Goal: Communication & Community: Answer question/provide support

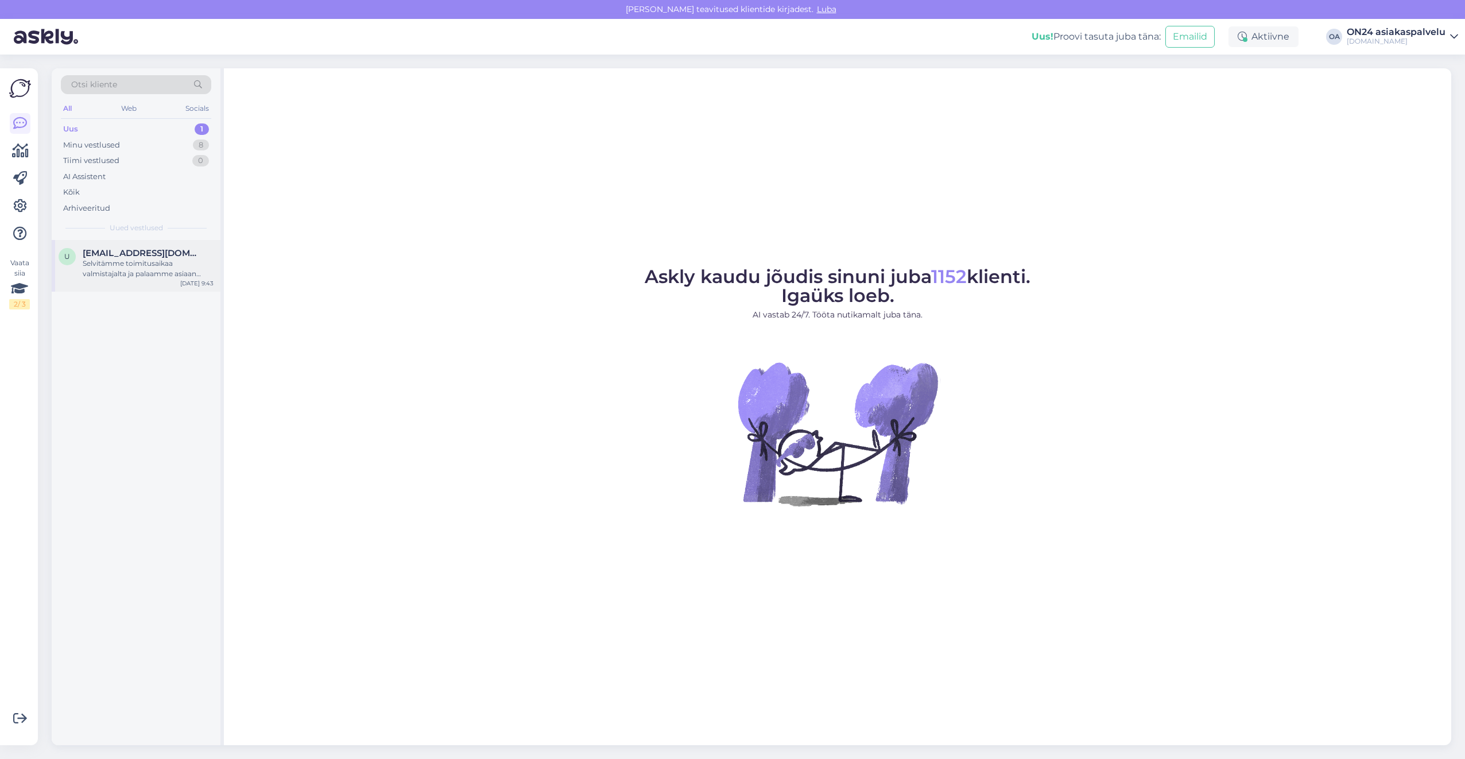
click at [137, 269] on div "Selvitämme toimitusaikaa valmistajalta ja palaamme asiaan mahdollisimman pian." at bounding box center [148, 268] width 131 height 21
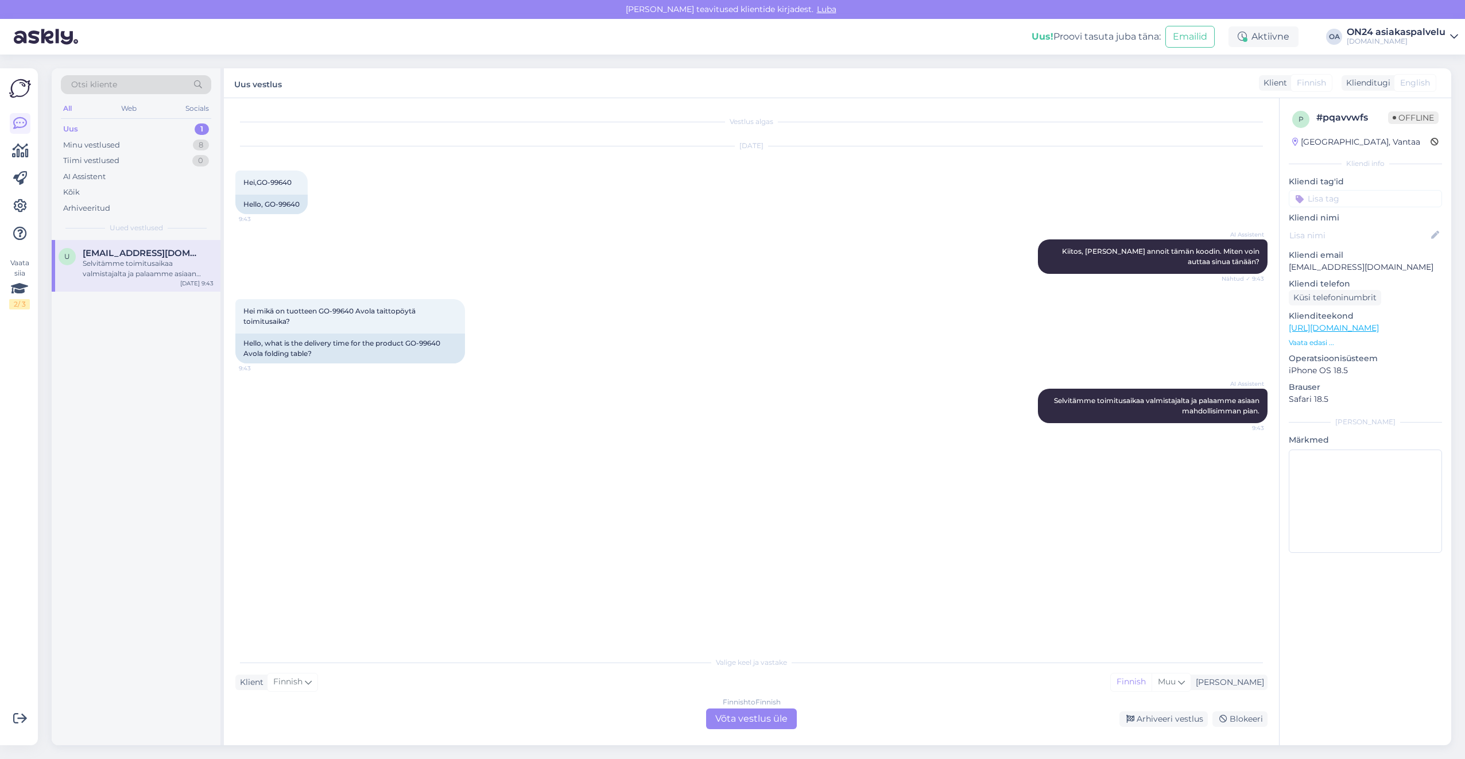
click at [773, 720] on div "Finnish to Finnish Võta vestlus üle" at bounding box center [751, 718] width 91 height 21
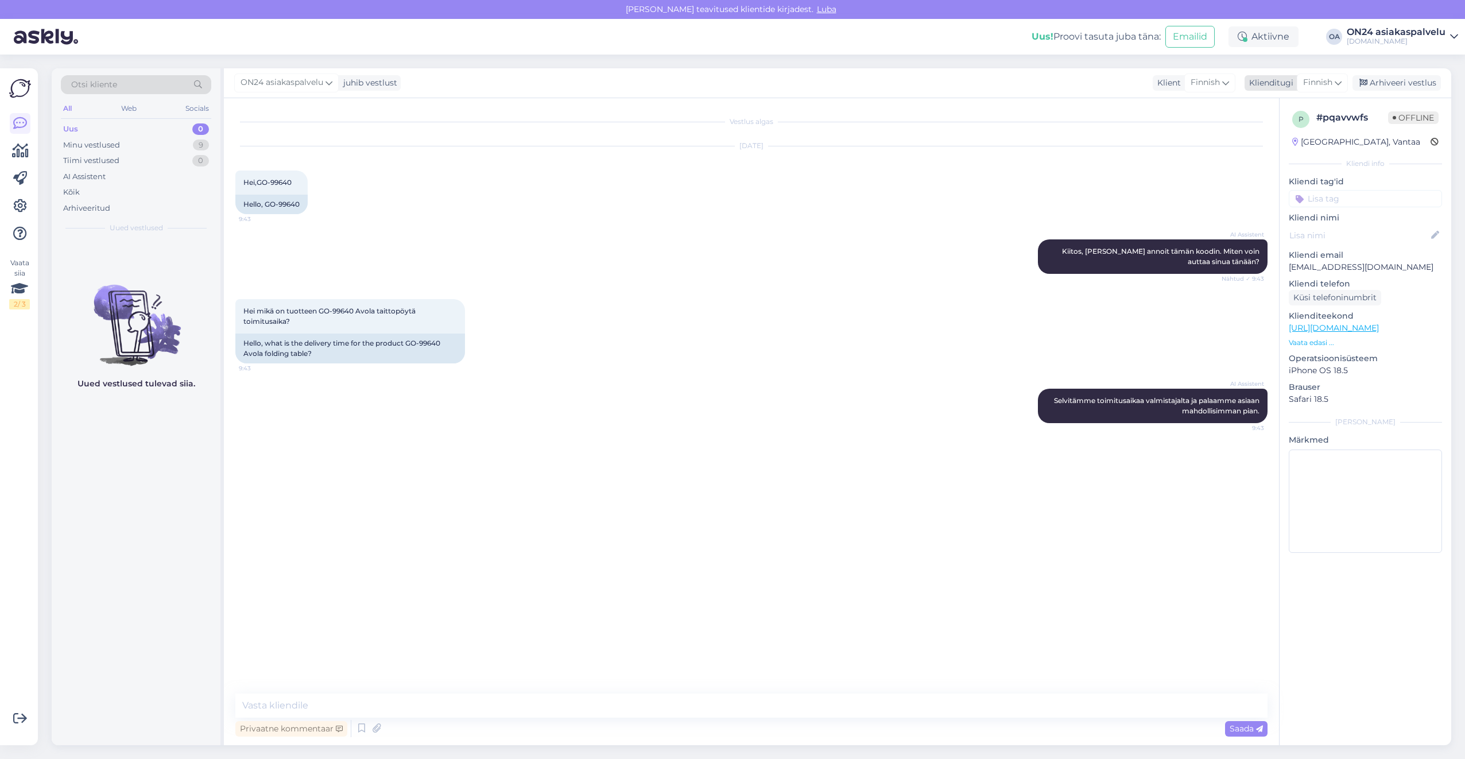
click at [1330, 78] on span "Finnish" at bounding box center [1317, 82] width 29 height 13
click at [1269, 104] on input at bounding box center [1296, 108] width 108 height 18
type input "est"
click at [1287, 131] on link "Estonian" at bounding box center [1296, 134] width 126 height 18
click at [342, 344] on div "Tere, milline on toote GO-99640 Avola kokkupandava laua tarneaeg?" at bounding box center [350, 349] width 230 height 30
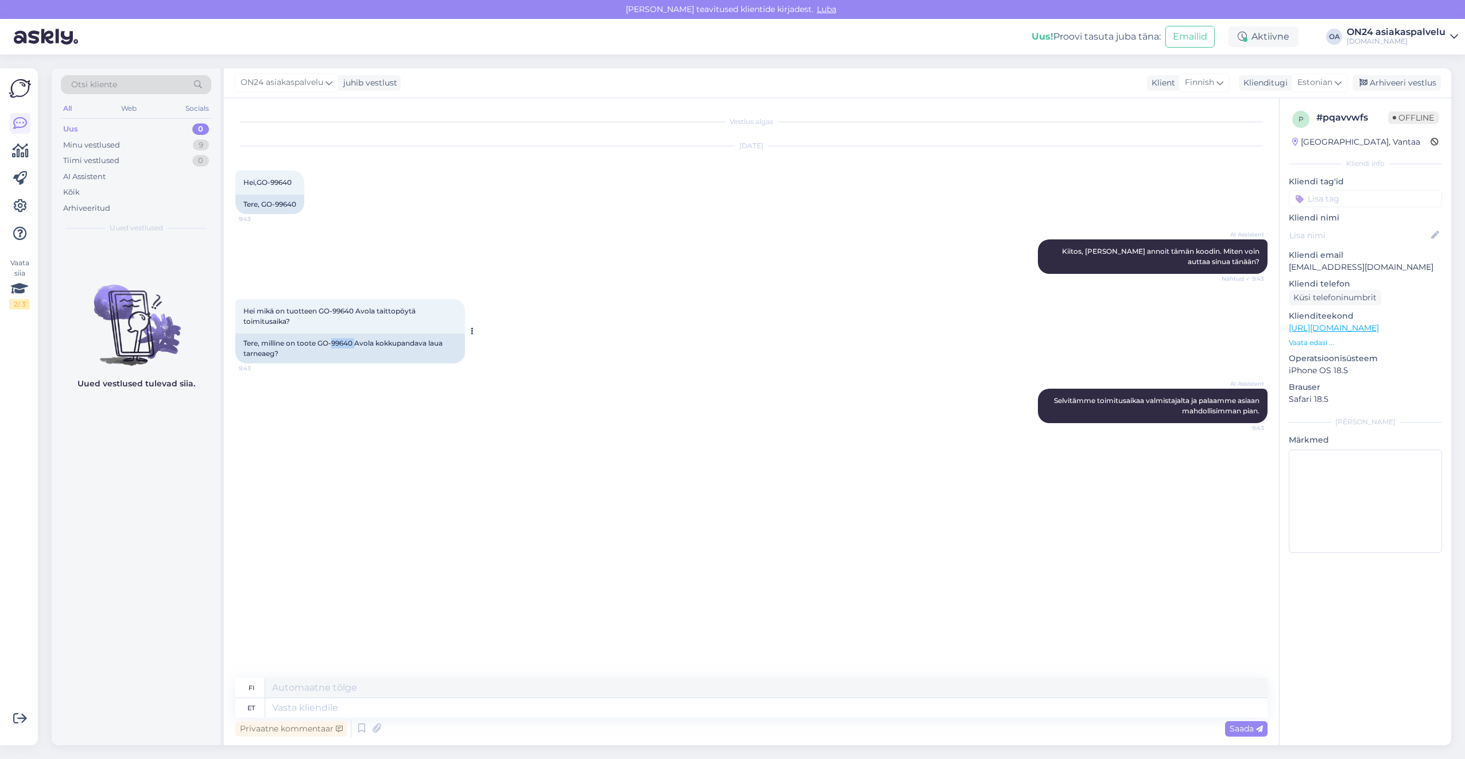
click at [342, 344] on div "Tere, milline on toote GO-99640 Avola kokkupandava laua tarneaeg?" at bounding box center [350, 349] width 230 height 30
copy div "99640"
click at [322, 706] on textarea at bounding box center [766, 708] width 1002 height 20
type textarea "Tere!"
type textarea "Hei!"
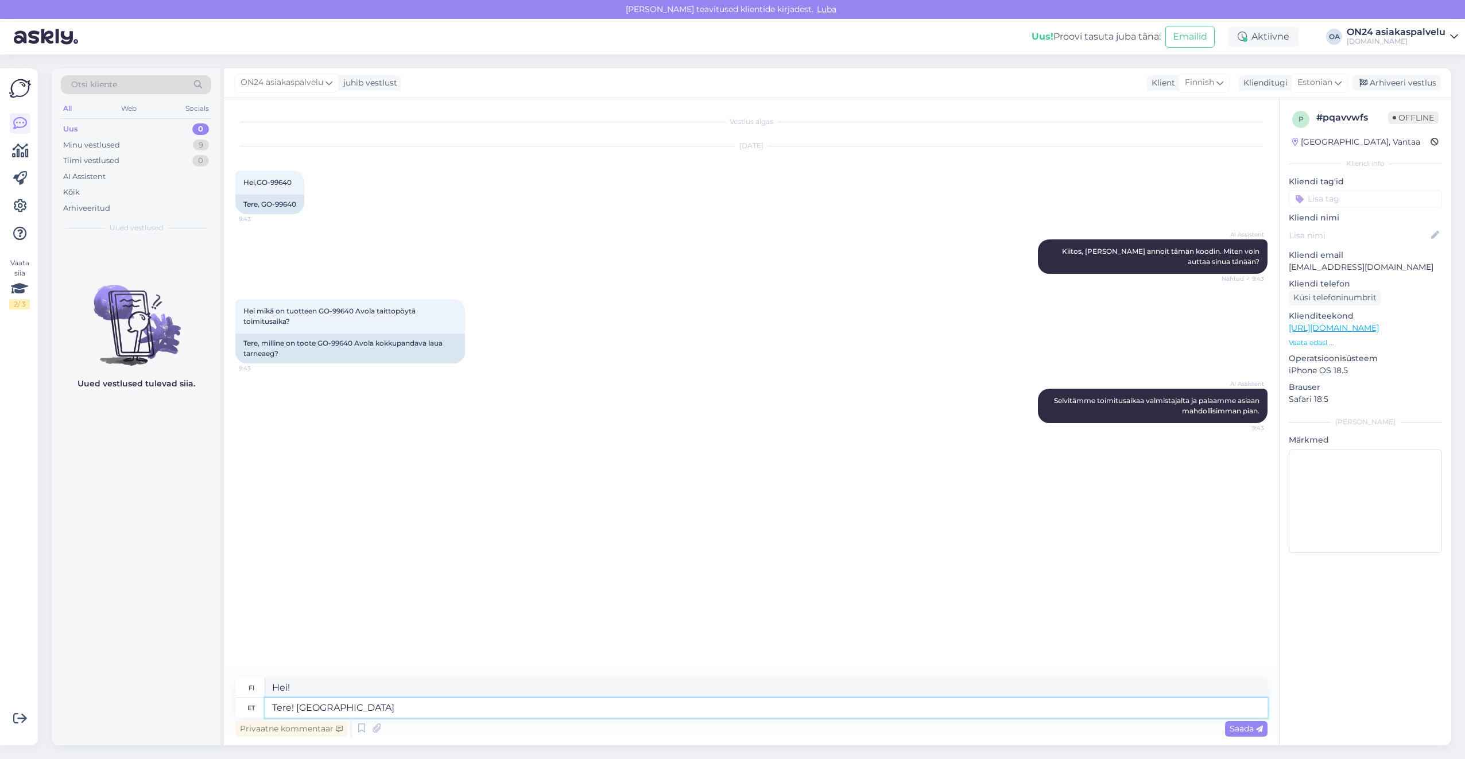
type textarea "Tere! [PERSON_NAME] j"
type textarea "Hei! [PERSON_NAME] tekemässä tutkimusta."
type textarea "Tere! Uurin ja a"
type textarea "Hei! Tutkin ja"
type textarea "Tere! Uurin [PERSON_NAME] te"
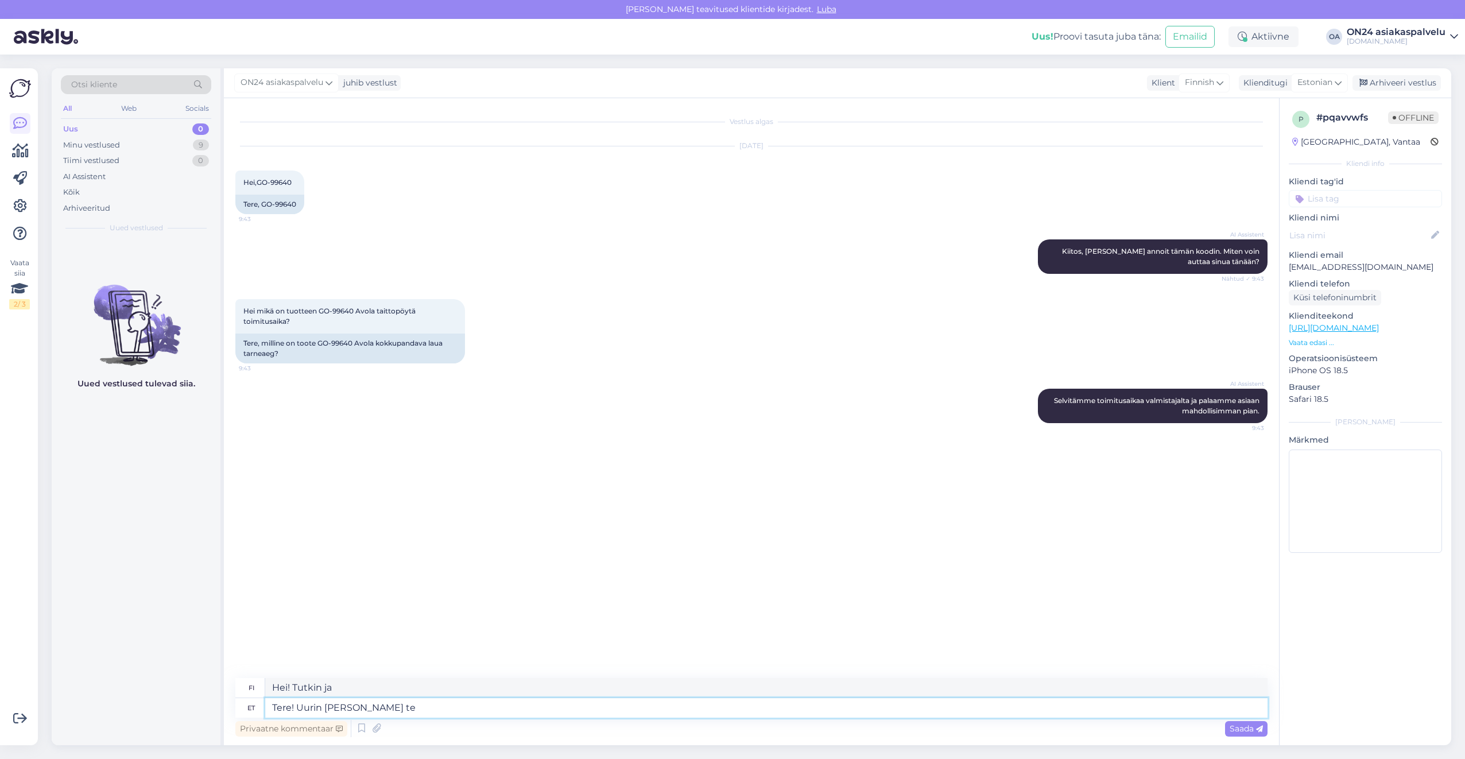
type textarea "Hei! Tutkin asiaa [PERSON_NAME]"
type textarea "Tere! [PERSON_NAME] [PERSON_NAME] teada."
type textarea "Hei! Selvitän asiaa ja ilmoitan teille."
click at [346, 340] on div "Tere, milline on toote GO-99640 Avola kokkupandava laua tarneaeg?" at bounding box center [350, 349] width 230 height 30
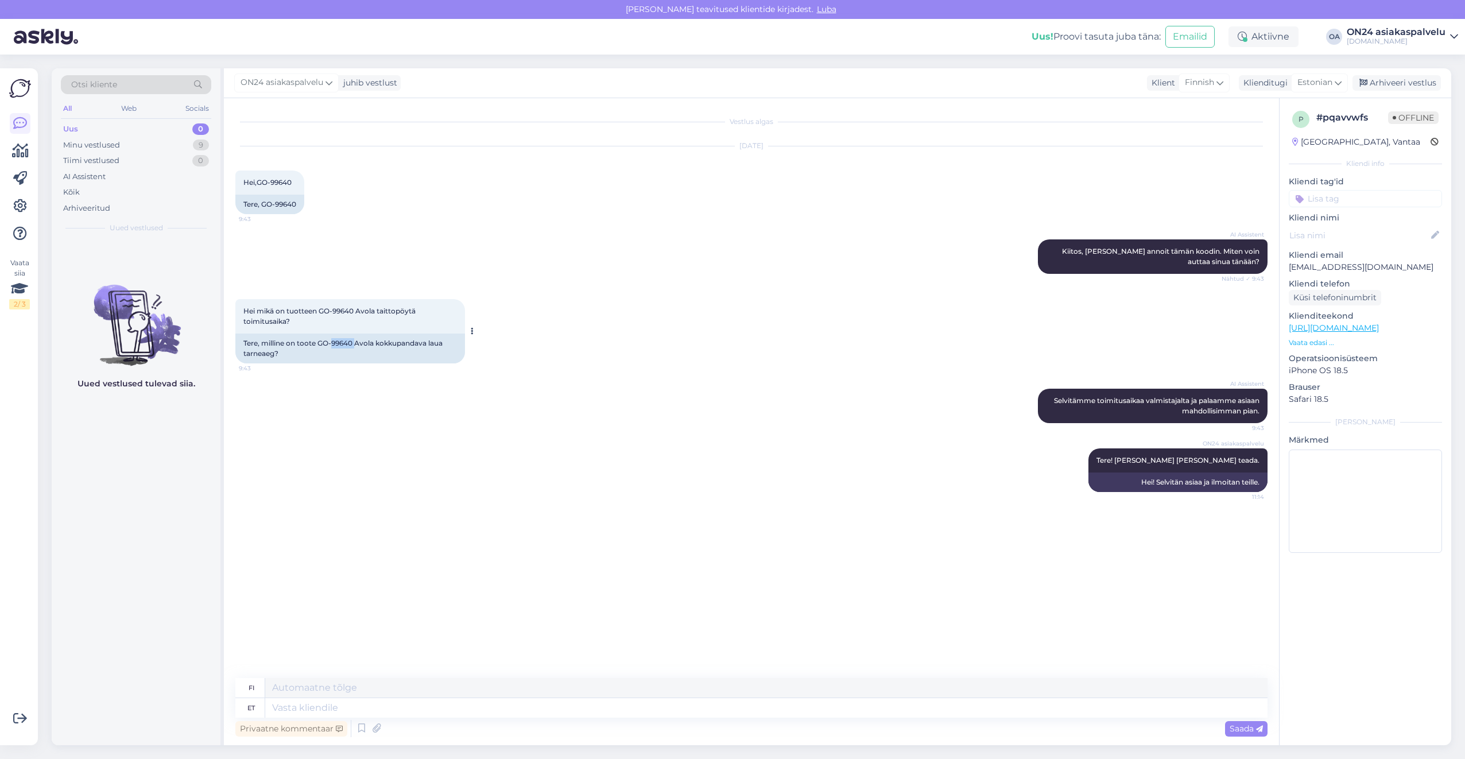
click at [346, 340] on div "Tere, milline on toote GO-99640 Avola kokkupandava laua tarneaeg?" at bounding box center [350, 349] width 230 height 30
copy div "99640"
click at [1330, 268] on p "[EMAIL_ADDRESS][DOMAIN_NAME]" at bounding box center [1365, 267] width 153 height 12
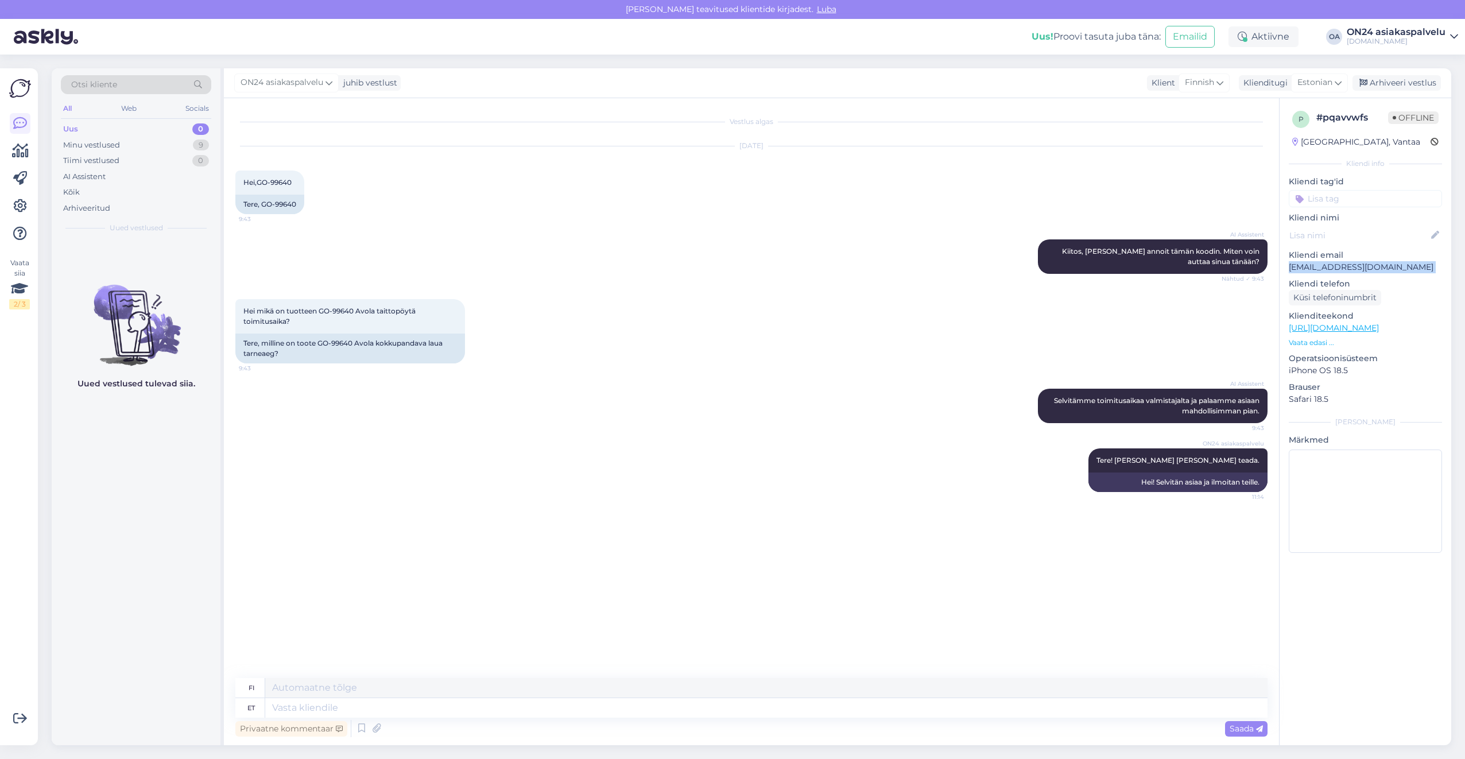
copy p "[EMAIL_ADDRESS][DOMAIN_NAME]"
click at [342, 705] on textarea at bounding box center [766, 708] width 1002 height 20
type textarea "Tellimus"
type textarea "Tilata"
type textarea "Tellimus tühistatud."
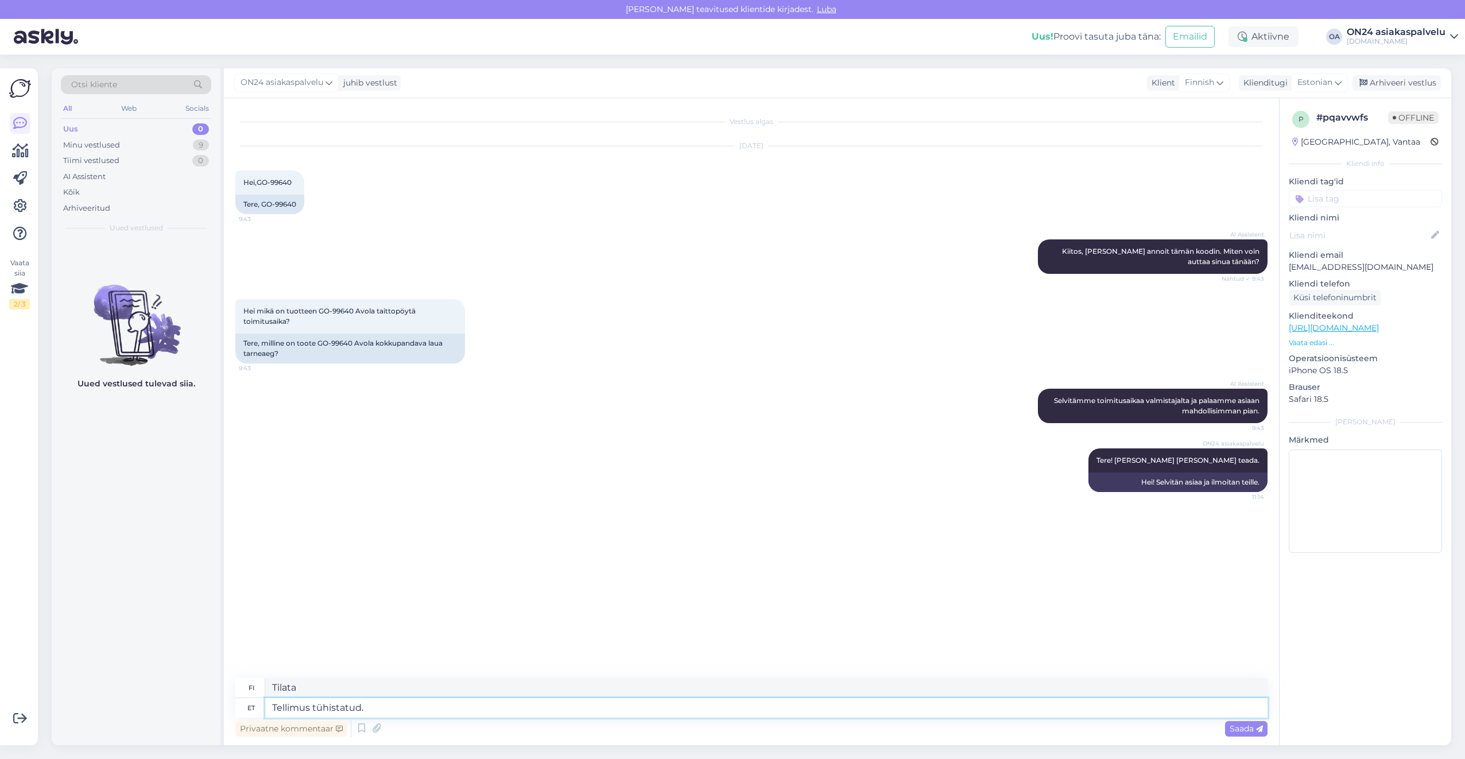
type textarea "Tilaus peruttu."
drag, startPoint x: 381, startPoint y: 710, endPoint x: 262, endPoint y: 706, distance: 118.9
click at [262, 706] on div "et Tellimus tühistatud." at bounding box center [751, 708] width 1032 height 20
type textarea "Tellimus tühistatud."
click at [348, 689] on textarea "Tilaus peruttu." at bounding box center [766, 688] width 1002 height 20
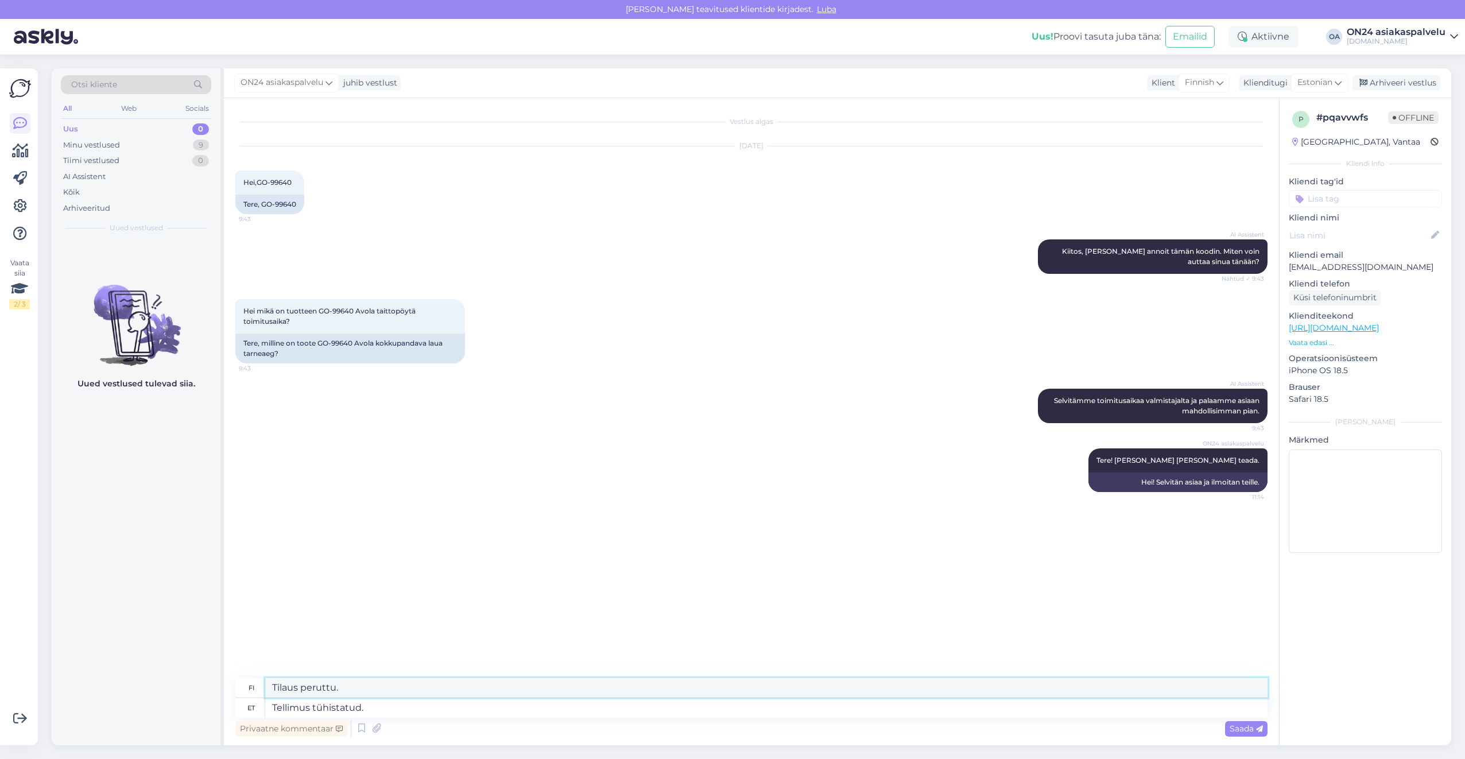
drag, startPoint x: 272, startPoint y: 673, endPoint x: 190, endPoint y: 665, distance: 81.9
click at [190, 665] on div "Otsi kliente All Web Socials Uus 0 Minu vestlused 9 Tiimi vestlused 0 AI Assist…" at bounding box center [752, 406] width 1400 height 677
click at [392, 706] on textarea "Tellimus tühistatud." at bounding box center [766, 708] width 1002 height 20
drag, startPoint x: 404, startPoint y: 708, endPoint x: 195, endPoint y: 706, distance: 209.0
click at [195, 706] on div "Otsi kliente All Web Socials Uus 0 Minu vestlused 9 Tiimi vestlused 0 AI Assist…" at bounding box center [752, 406] width 1400 height 677
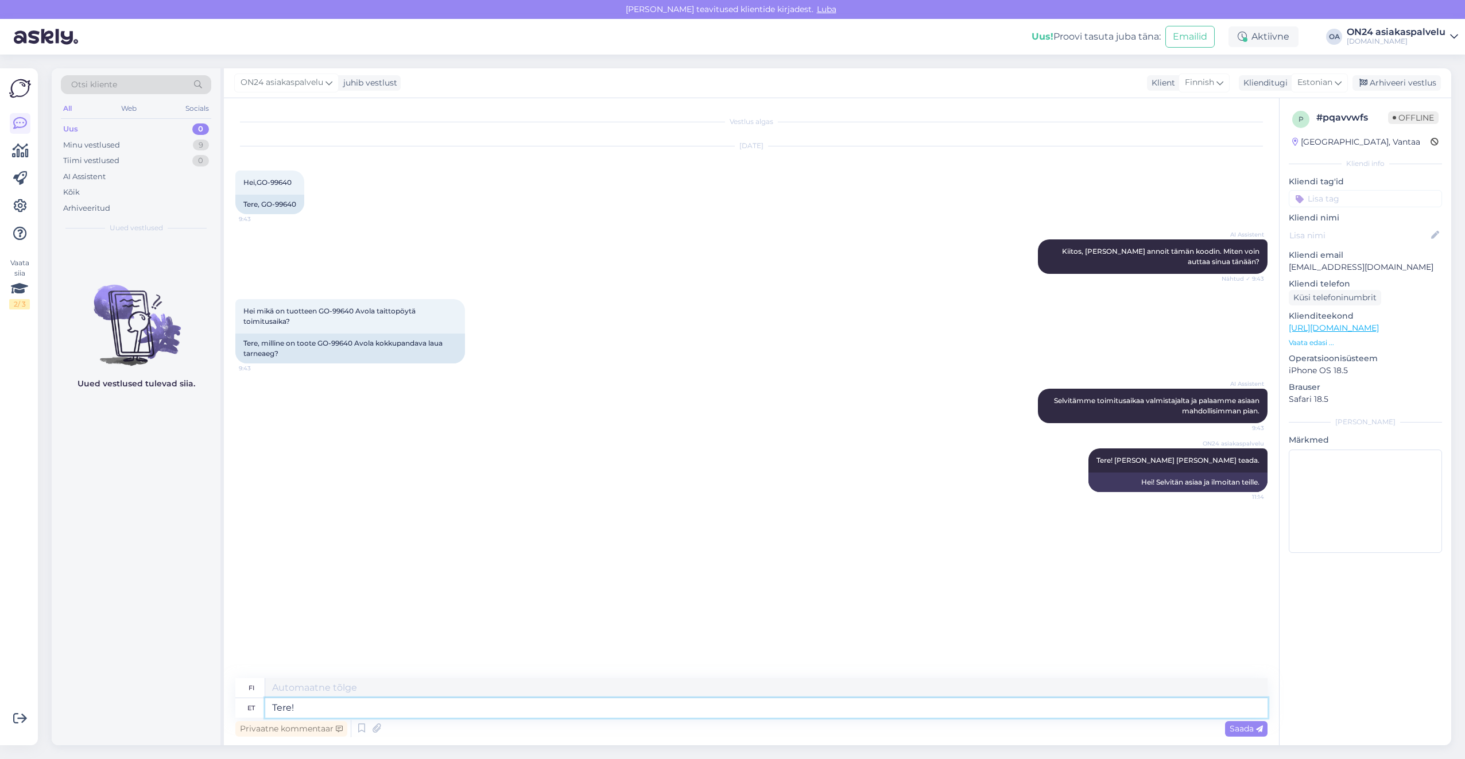
type textarea "Tere!"
type textarea "Hei!"
type textarea "Tere! Ja"
type textarea "Hei! Ja"
type textarea "Tere! [GEOGRAPHIC_DATA]"
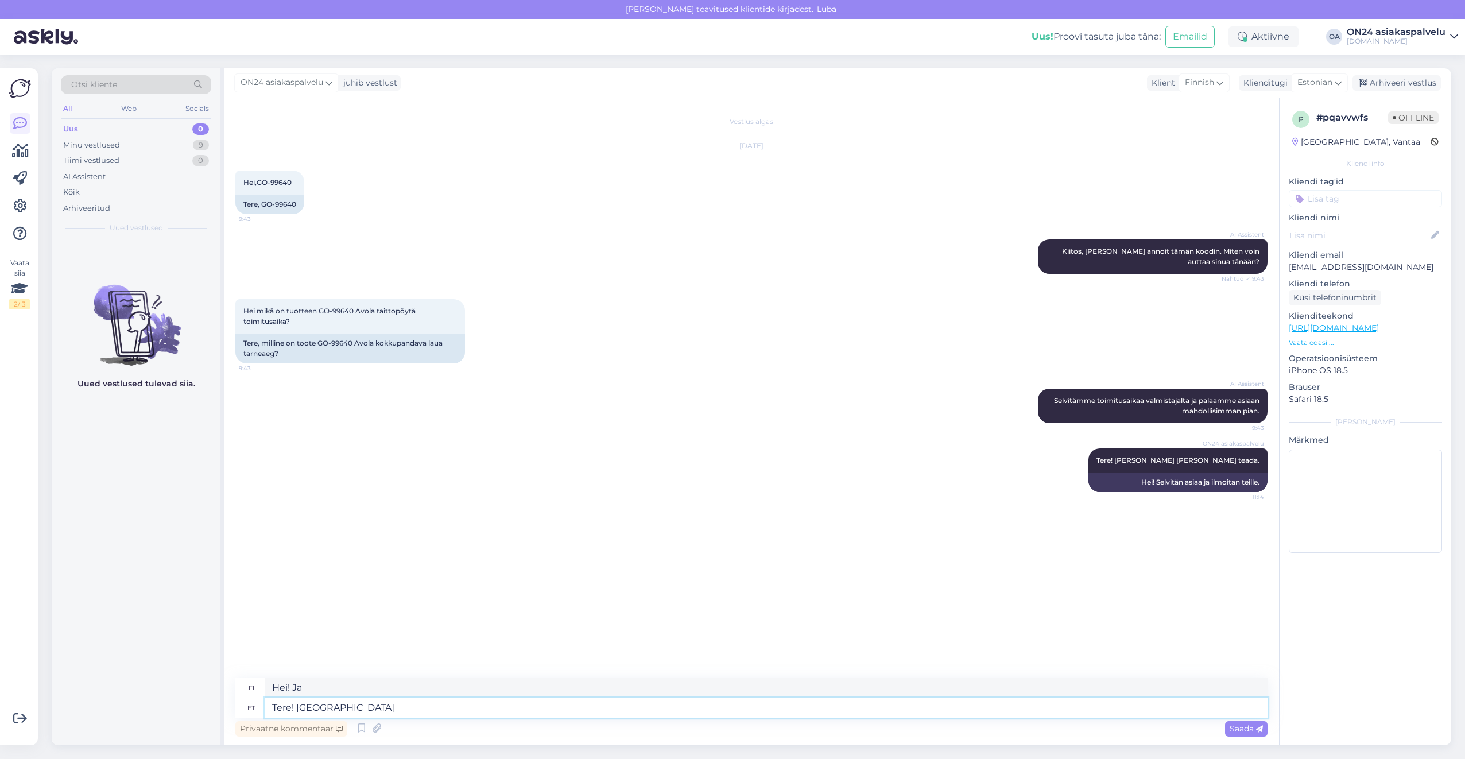
type textarea "Hei! [GEOGRAPHIC_DATA]"
type textarea "Tere! Jah võite e"
type textarea "Hei! [PERSON_NAME]"
type textarea "Tere! Jah võite esi"
type textarea "Hei! [PERSON_NAME]."
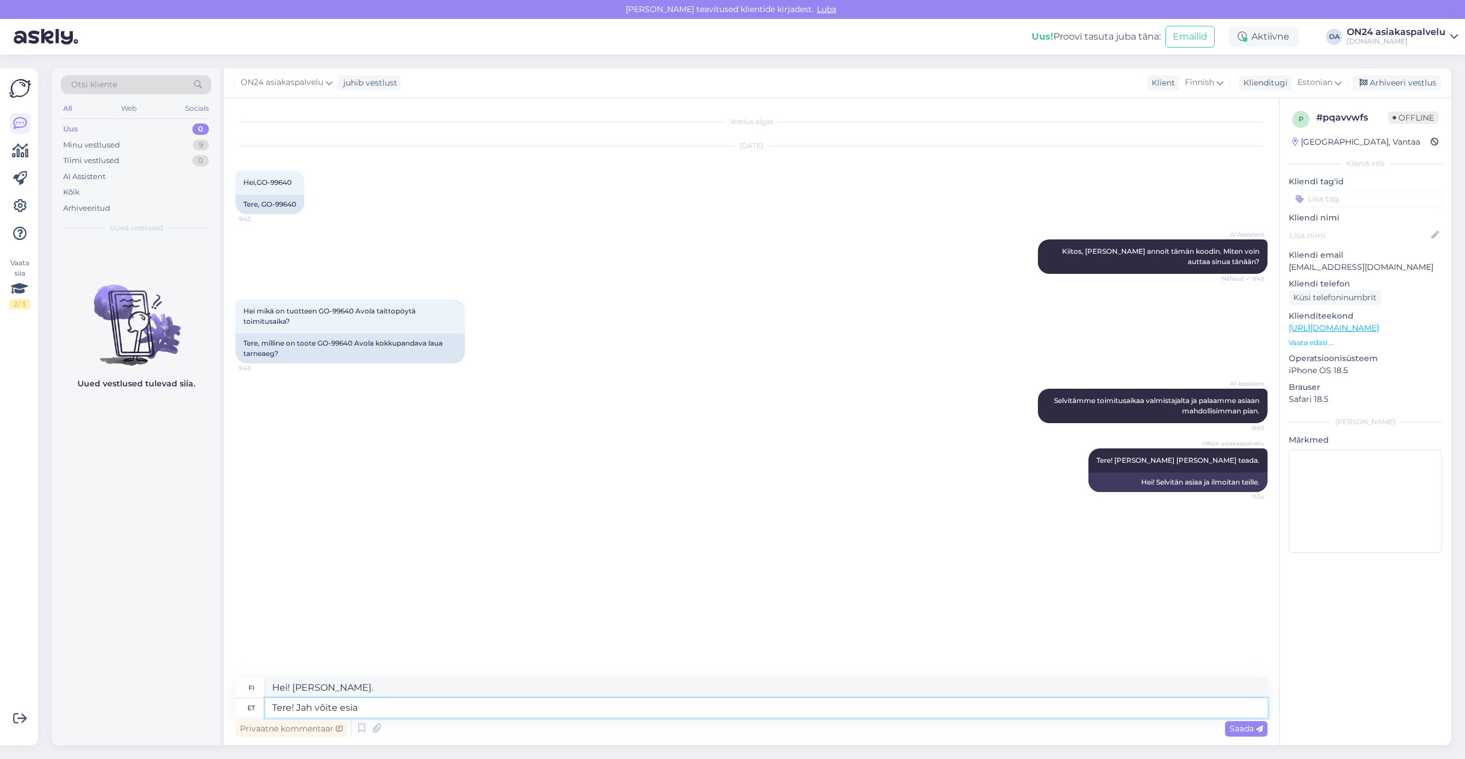
type textarea "Tere! Jah võite esial"
type textarea "Hei! [PERSON_NAME] aluksi."
type textarea "Tere! Jah võite esialgu"
type textarea "Hei! [PERSON_NAME] toistaiseksi"
type textarea "Tere! Jah võite esialgu tasuda"
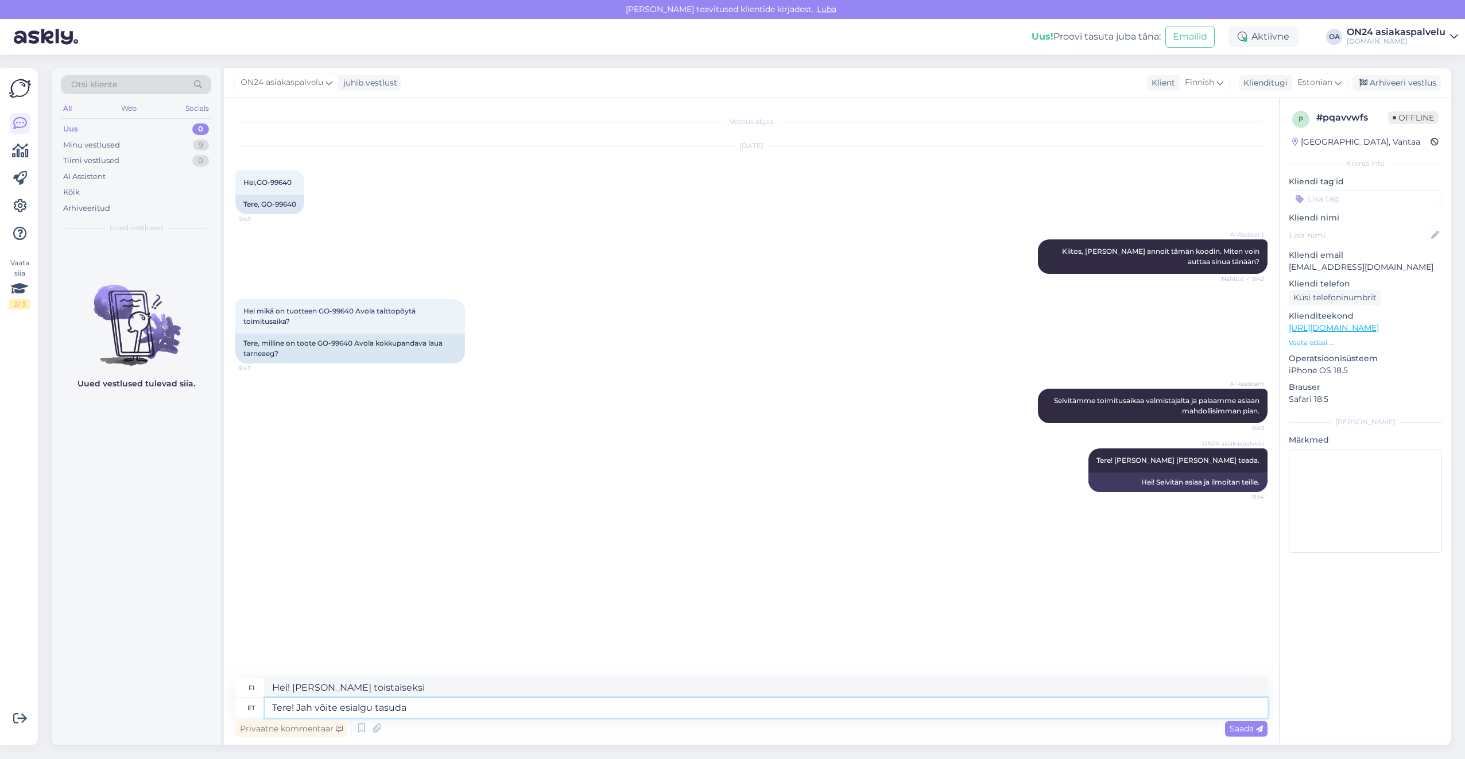
type textarea "Hei! Kyllä, [PERSON_NAME] maksaa aluksi."
type textarea "Tere! Jah võite esialgu tasuda 50%"
type textarea "Hei! Kyllä, [PERSON_NAME] aluksi maksaa 50"
type textarea "Tere! Jah võite esialgu tasuda 50% j"
type textarea "Hei! Kyllä, [PERSON_NAME] maksaa aluksi 50 %."
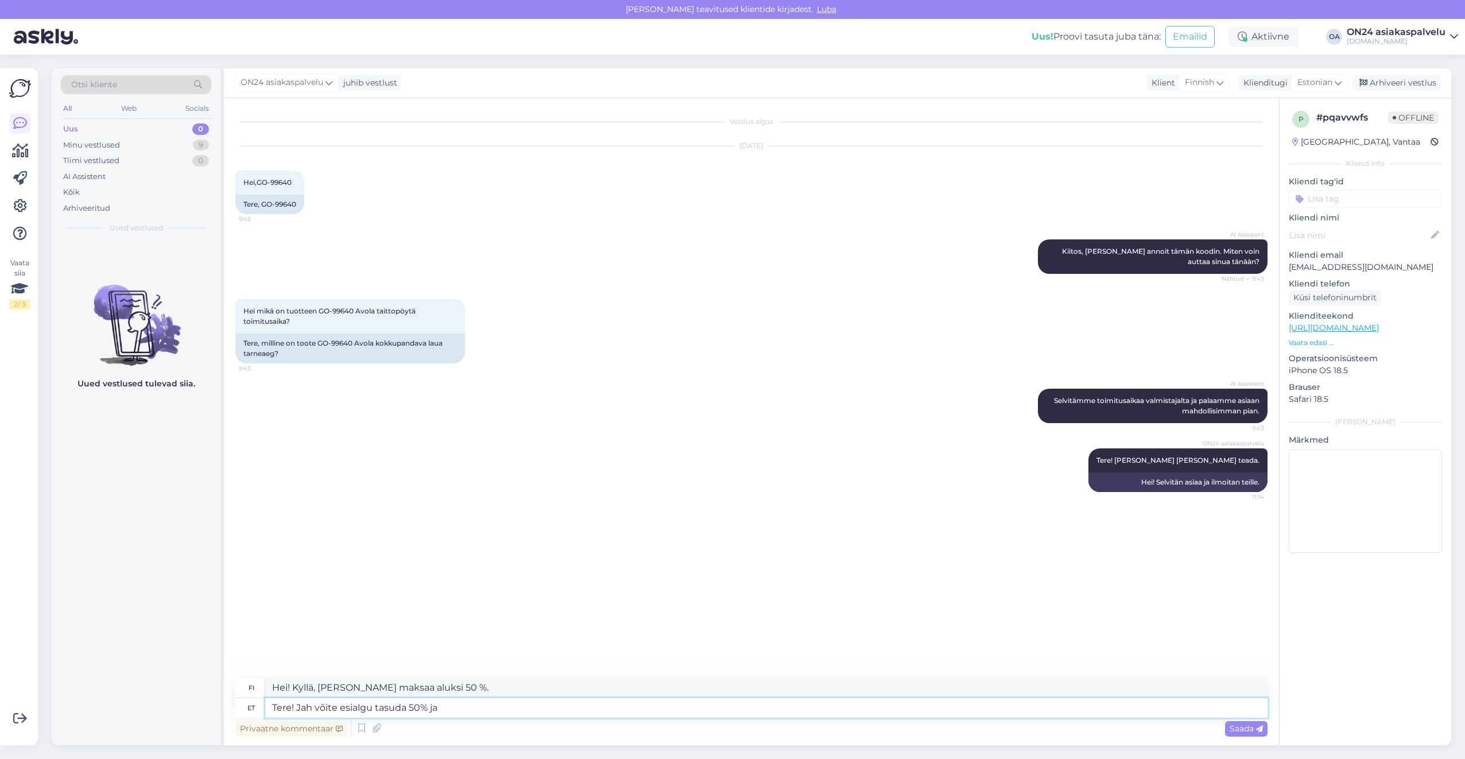
type textarea "Tere! Jah võite esialgu tasuda 50% ja ü"
type textarea "Hei! Kyllä, [PERSON_NAME] maksaa aluksi 50 % ja"
type textarea "Tere! Jah võite esialgu tasuda 50% ja ülejäänud"
type textarea "Hei! Kyllä, [PERSON_NAME] maksaa aluksi 50 % [PERSON_NAME]"
type textarea "Tere! Jah võite esialgu tasuda 50% ja ülejäänud 50"
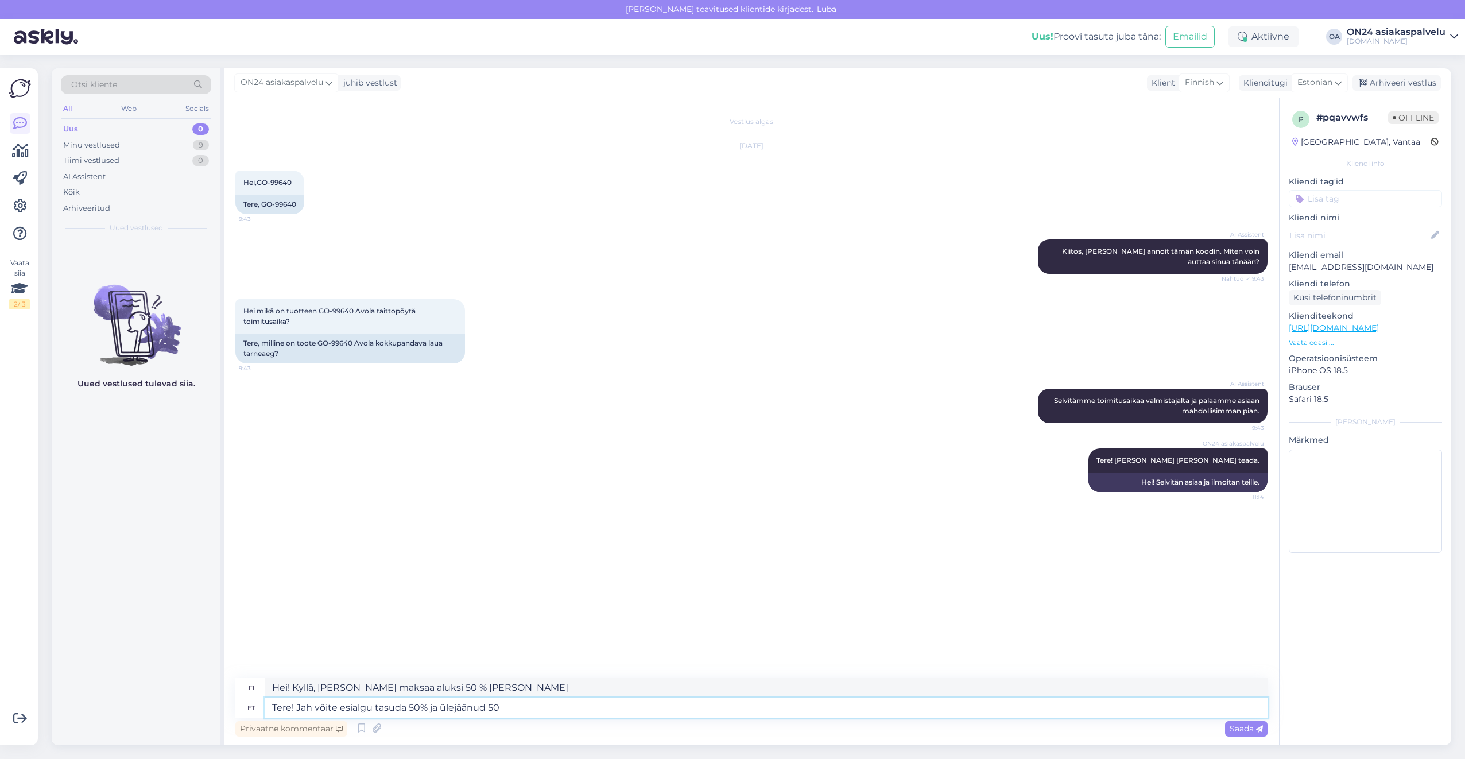
type textarea "Hei! Kyllä, [PERSON_NAME] maksaa aluksi 50 % [PERSON_NAME] 50 %."
type textarea "Tere! Jah võite esialgu tasuda 50% ja ülejäänud 50%"
type textarea "Hei! Kyllä, [PERSON_NAME] maksaa aluksi 50 % [PERSON_NAME] 50 %"
type textarea "Tere! Jah võite esialgu tasuda 50% ja ülejäänud 50% siis"
type textarea "Hei! Kyllä, [PERSON_NAME] maksaa 50 % aluksi [PERSON_NAME] 50 % myöhemmin."
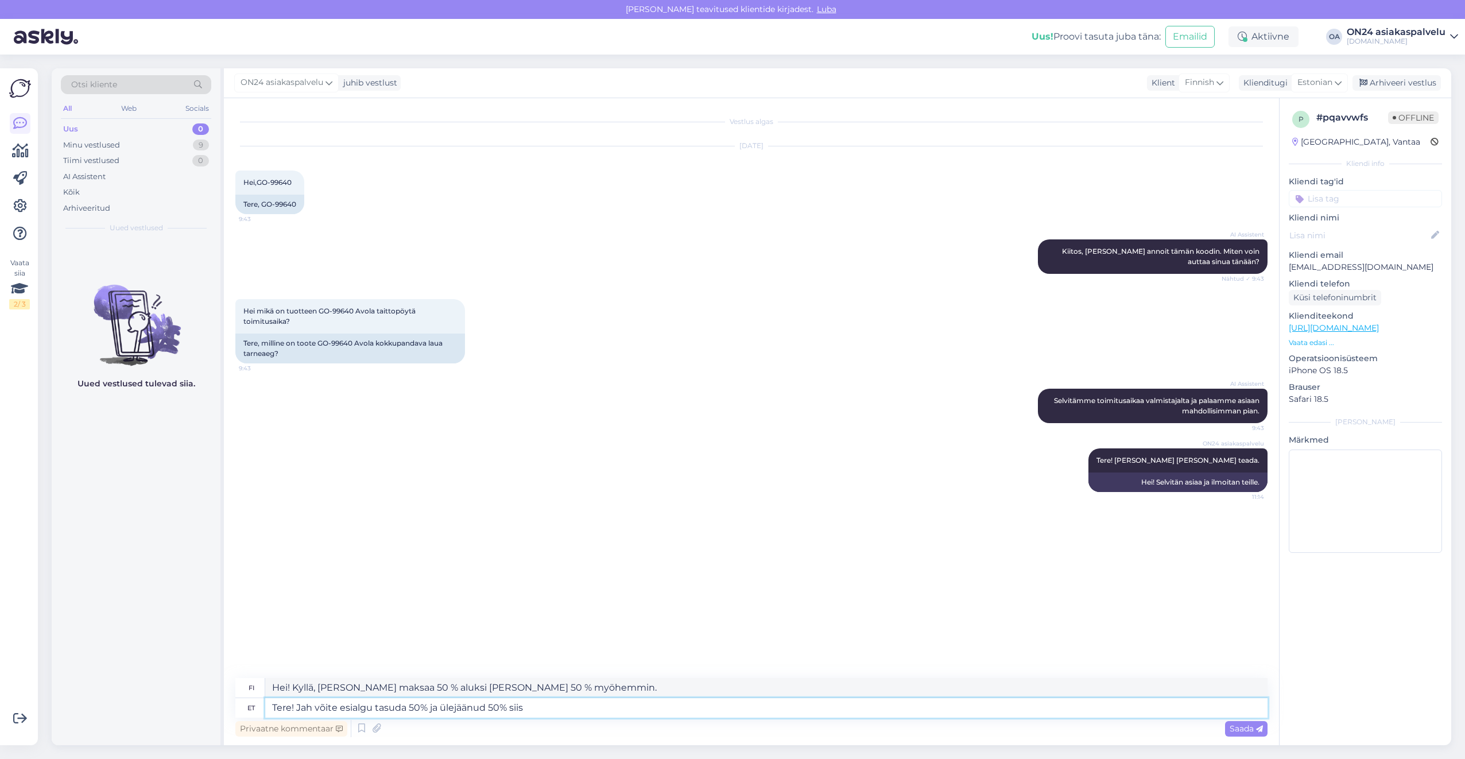
drag, startPoint x: 540, startPoint y: 707, endPoint x: 537, endPoint y: 713, distance: 6.4
click at [537, 713] on textarea "Tere! Jah võite esialgu tasuda 50% ja ülejäänud 50% siis" at bounding box center [766, 708] width 1002 height 20
drag, startPoint x: 299, startPoint y: 704, endPoint x: 243, endPoint y: 704, distance: 55.7
click at [243, 704] on div "et Tere! Jah võite esialgu tasuda 50% ja ülejäänud 50% siis" at bounding box center [751, 708] width 1032 height 20
click at [298, 704] on textarea "Tere! Jah võite esialgu tasuda 50% ja ülejäänud 50% siis" at bounding box center [766, 708] width 1002 height 20
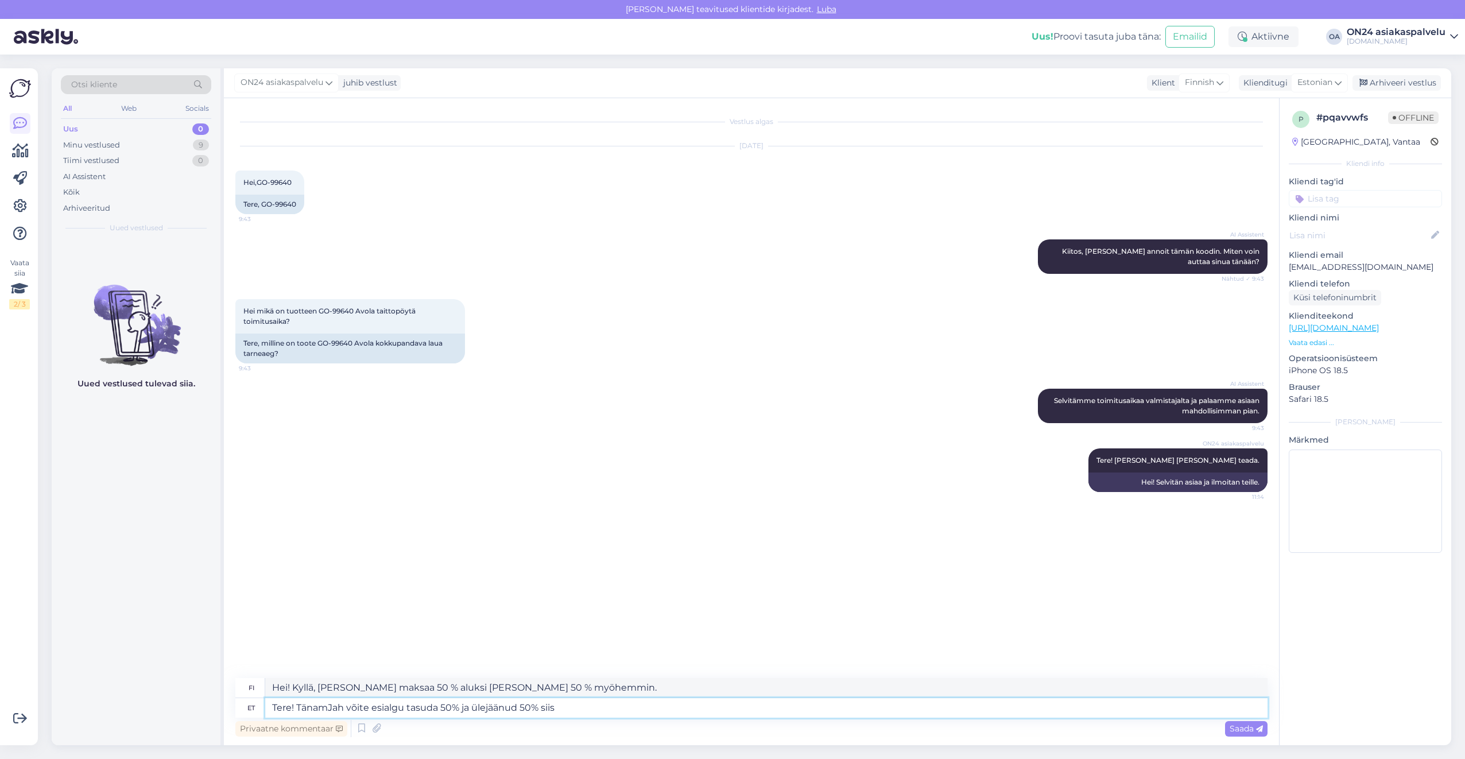
type textarea "Tere! TänameJah võite esialgu tasuda 50% ja ülejäänud 50% siis"
type textarea "Hei! TänäänKyllä, [PERSON_NAME] maksaa 50 % aluksi [PERSON_NAME] 50 % myöhemmin"
type textarea "Tere! Täname Jah võite esialgu tasuda 50% ja ülejäänud 50% siis"
type textarea "Hei! KiitosKyllä, [PERSON_NAME] maksaa 50 % aluksi [PERSON_NAME] 50 % myöhemmin"
type textarea "Tere! Täname kirJah võite esialgu tasuda 50% ja ülejäänud 50% siis"
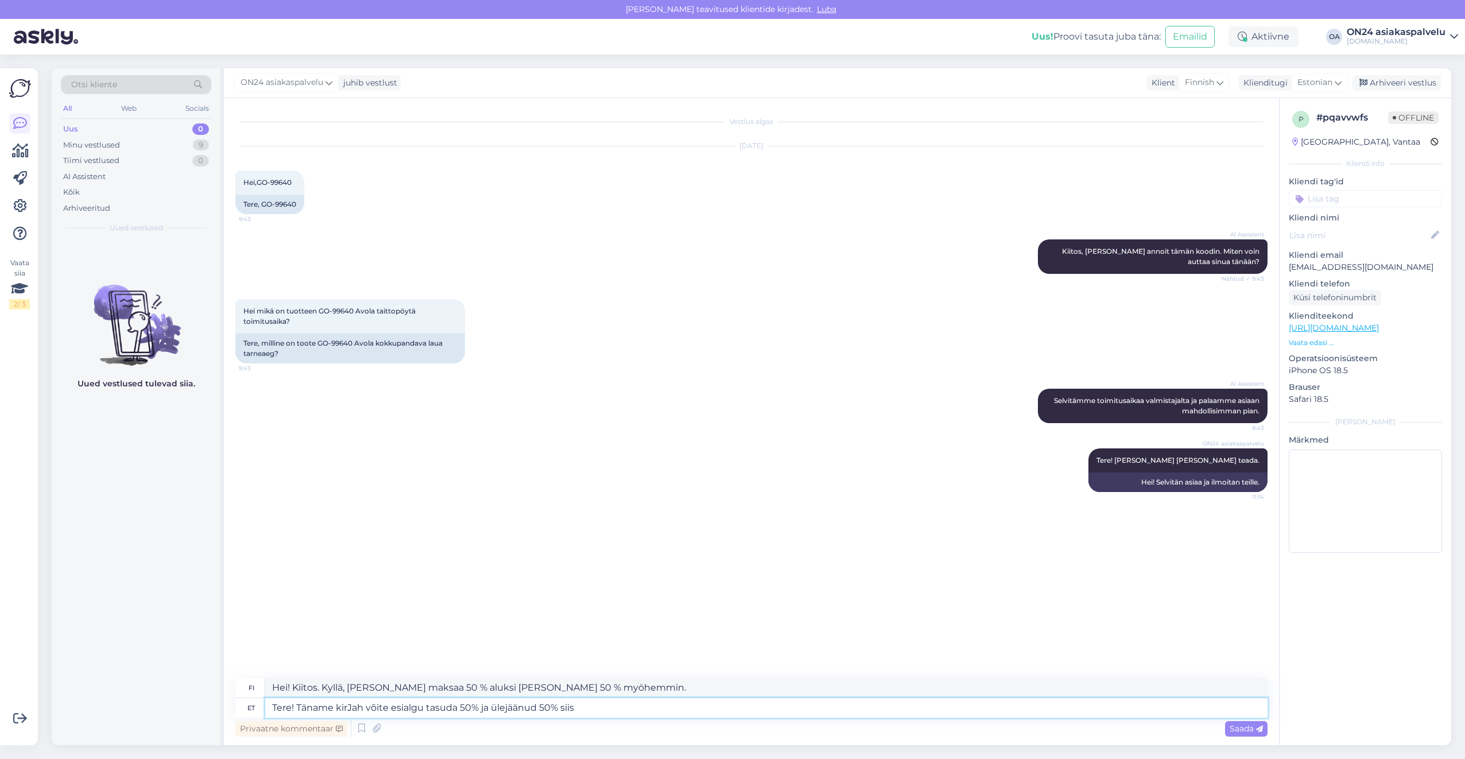
type textarea "Hei! Kiitos Kyllä, [PERSON_NAME] maksaa 50 % aluksi [PERSON_NAME] 50 % myöhemmin"
type textarea "Tere! Täname kirjJah võite esialgu tasuda 50% ja ülejäänud 50% siis"
type textarea "Hei! Kiitos kiKyllä, [PERSON_NAME] maksaa 50 % aluksi [PERSON_NAME] 50 % myöhem…"
type textarea "Tere! Täname kirjaJah võite esialgu tasuda 50% ja ülejäänud 50% siis"
type textarea "Hei! Kiitos kirjeestäsi. Kyllä, [PERSON_NAME] maksaa 50 % aluksi [PERSON_NAME] …"
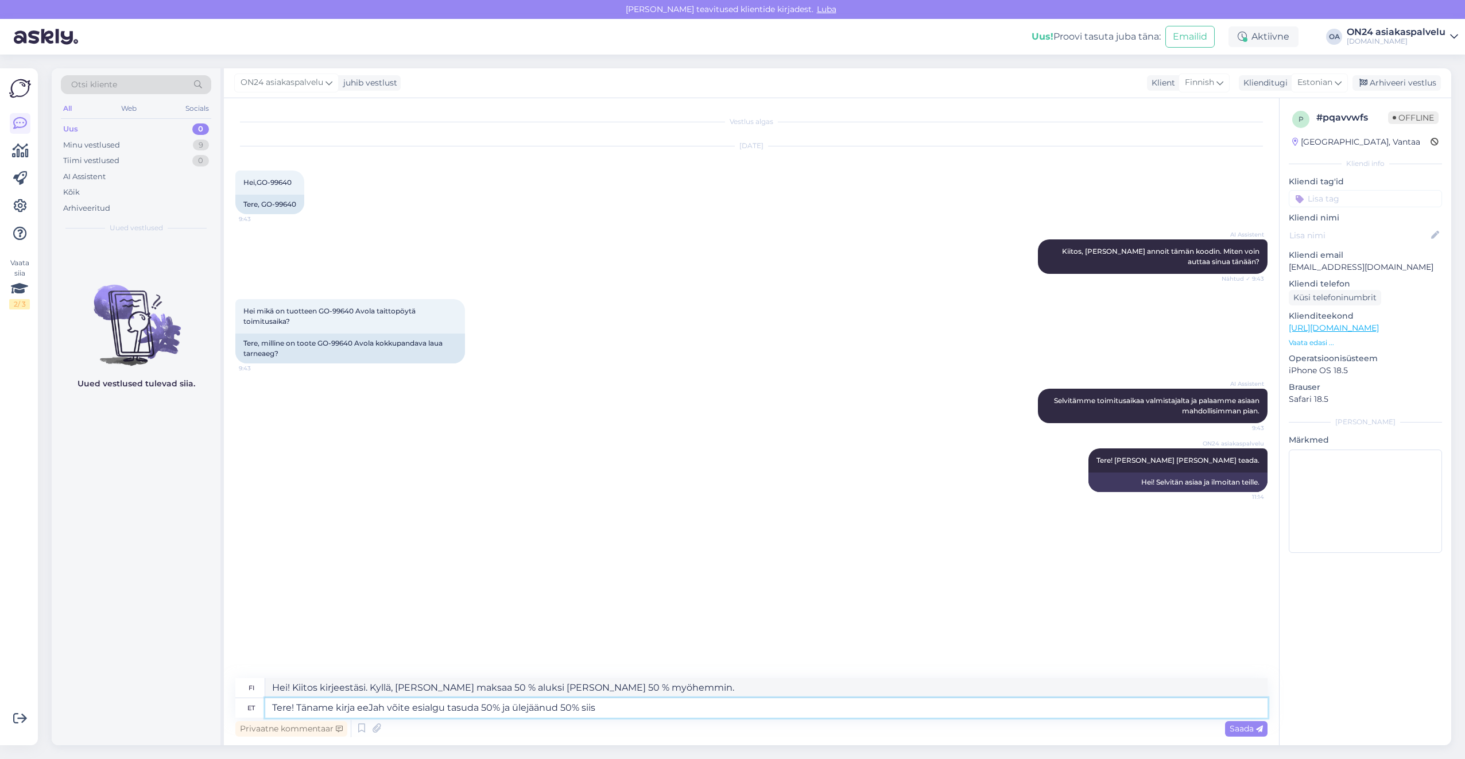
type textarea "Tere! Täname kirja eesJah võite esialgu tasuda 50% ja ülejäänud 50% siis"
type textarea "Hei! Kiitos sähköpostistasi. Kyllä, [PERSON_NAME] maksaa 50 % aluksi [PERSON_NA…"
type textarea "Tere! Täname kirja eestJah võite esialgu tasuda 50% ja ülejäänud 50% siis"
type textarea "Hei! Kiitos kirjeestäsi. Kyllä, [PERSON_NAME] maksaa 50 % aluksi [PERSON_NAME] …"
type textarea "Tere! Täname kirja eest!Jah võite esialgu tasuda 50% ja ülejäänud 50% siis"
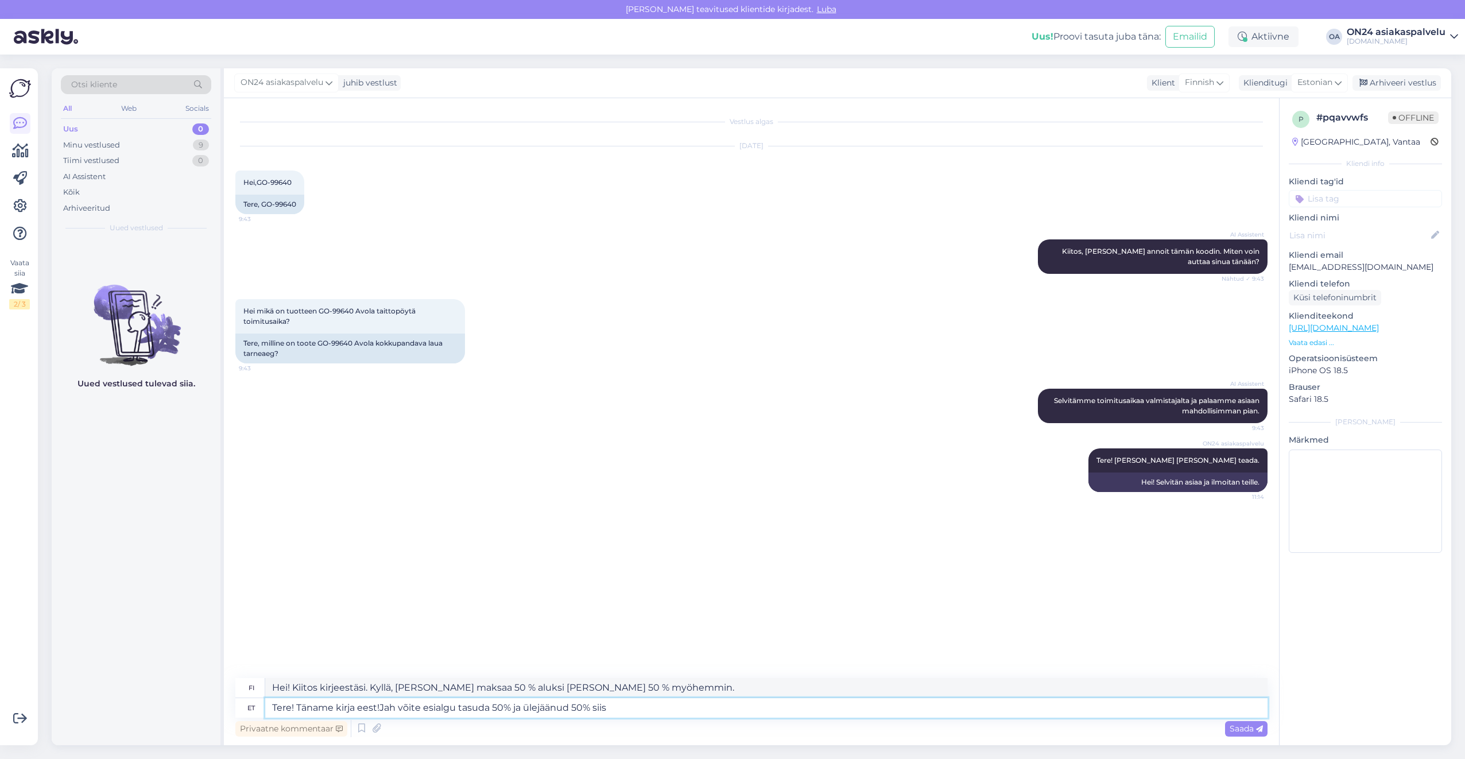
type textarea "Hei! Kiitos kirjeestäsi! Kyllä, [PERSON_NAME] maksaa 50 % aluksi [PERSON_NAME] …"
drag, startPoint x: 293, startPoint y: 686, endPoint x: 639, endPoint y: 685, distance: 346.2
click at [639, 685] on textarea "Hei! Kiitos kirjeestäsi! Kyllä, [PERSON_NAME] maksaa 50 % aluksi [PERSON_NAME] …" at bounding box center [766, 688] width 1002 height 20
click at [654, 707] on textarea "Tere! Täname kirja eest! Jah võite esialgu tasuda 50% ja ülejäänud 50% siis" at bounding box center [766, 708] width 1002 height 20
drag, startPoint x: 659, startPoint y: 707, endPoint x: 402, endPoint y: 704, distance: 257.2
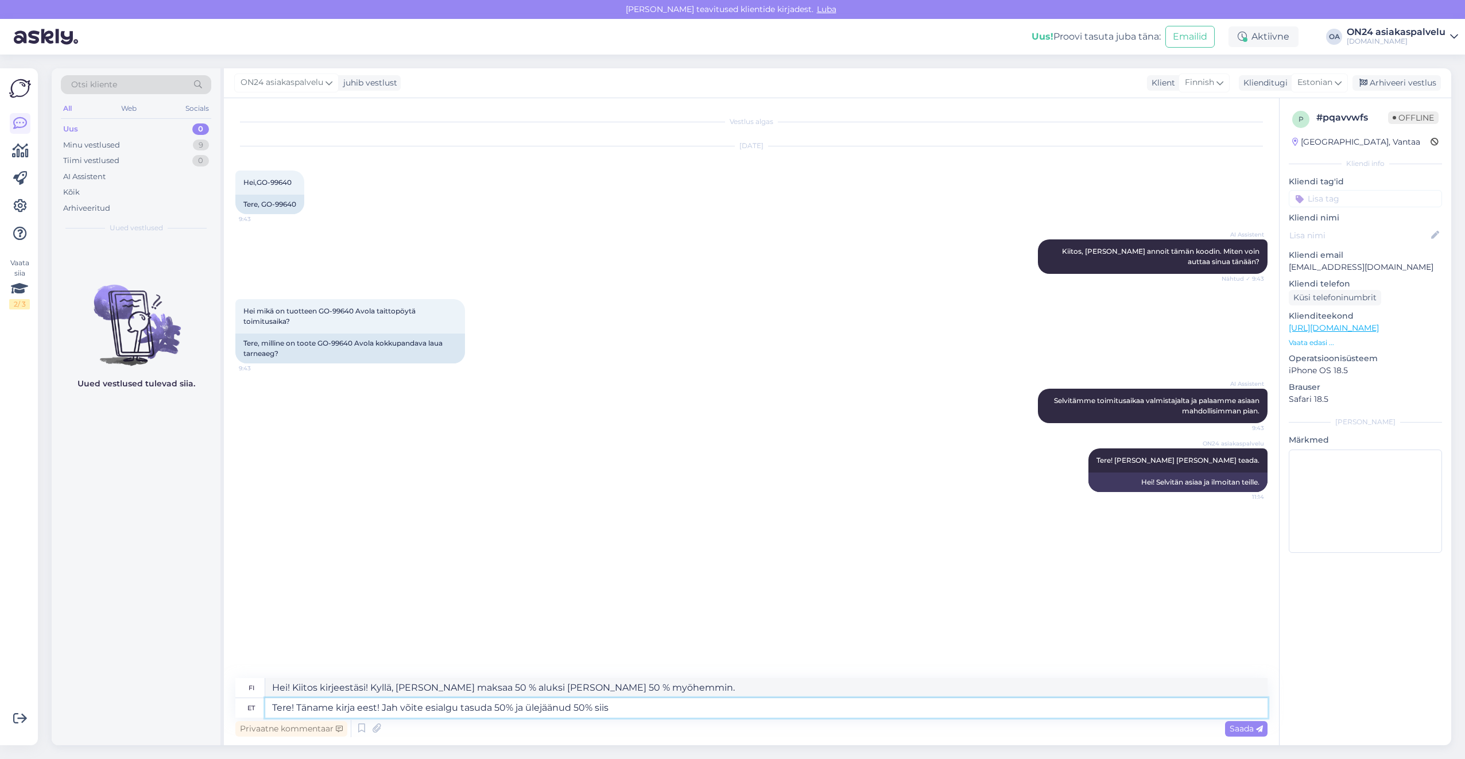
click at [402, 704] on textarea "Tere! Täname kirja eest! Jah võite esialgu tasuda 50% ja ülejäänud 50% siis" at bounding box center [766, 708] width 1002 height 20
type textarea "Tere! Täname kirja eest! [GEOGRAPHIC_DATA]"
type textarea "Hei! Kiitos kirjeestäsi! [GEOGRAPHIC_DATA]"
type textarea "Tere! Täname kirja eest!"
type textarea "Hei! Kiitos kirjeestäsi!"
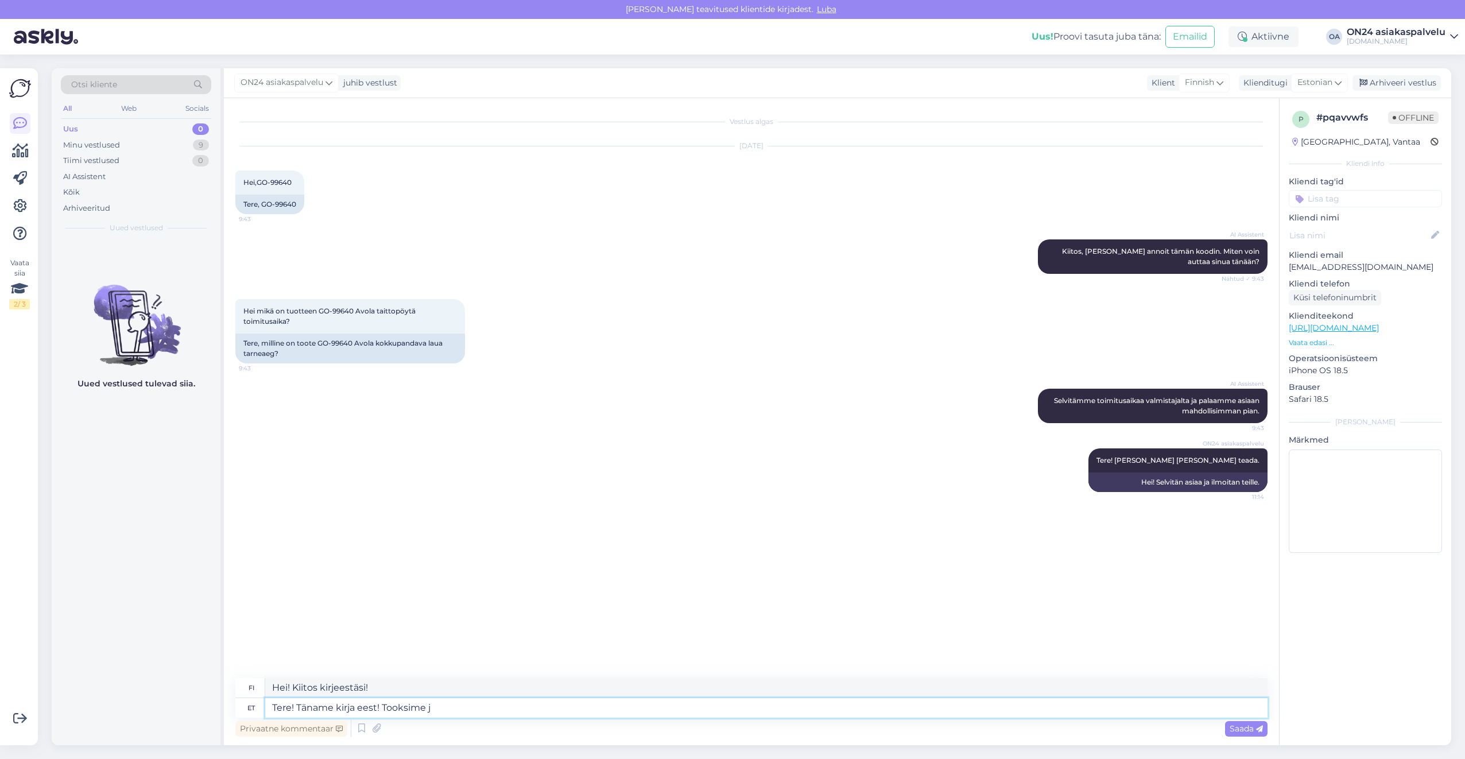
type textarea "Tere! Täname kirja eest! Tooksime ja"
type textarea "Hei! Kiitos kirjeestäsi! Haluaisimme tuoda"
type textarea "Tere! Täname kirja eest! Tooksime jah kogu"
type textarea "Hei! Kiitos kirjeestäsi! Haluaisimme tuoda koko"
type textarea "Tere! Täname kirja eest! Tooksime jah kogu tellimuse"
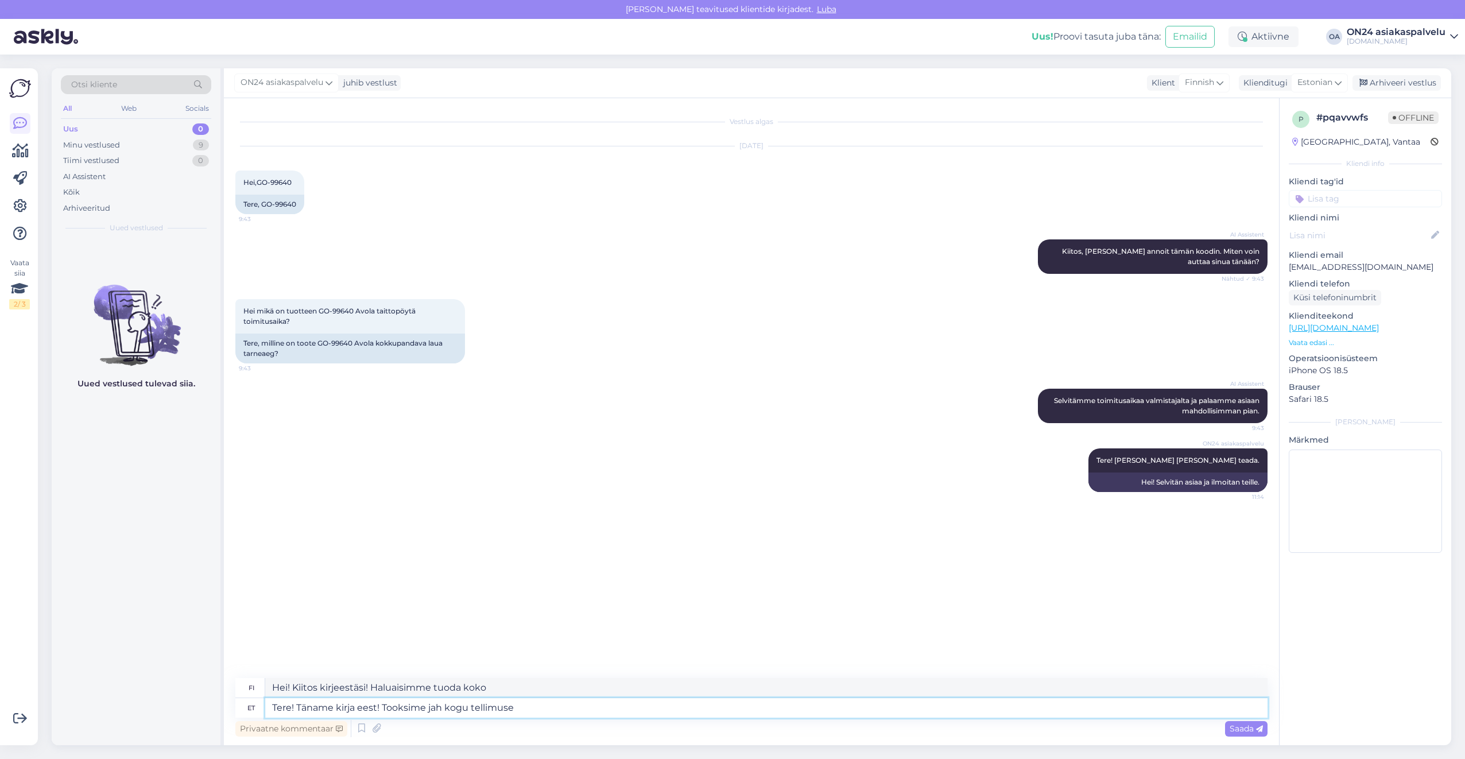
type textarea "Hei! Kiitos kirjeestäsi! Haluaisimme toimittaa koko tilauksen."
type textarea "Tere! Täname kirja eest! Tooksime jah kogu tellimuse oi"
type textarea "Hei! Kiitos kirjeestäsi! Haluaisimme tuoda koko tilauksen."
type textarea "Tere! Täname kirja eest! Tooksime jah kogu tellimuse"
type textarea "Hei! Kiitos kirjeestäsi! Haluaisimme toimittaa koko tilauksen."
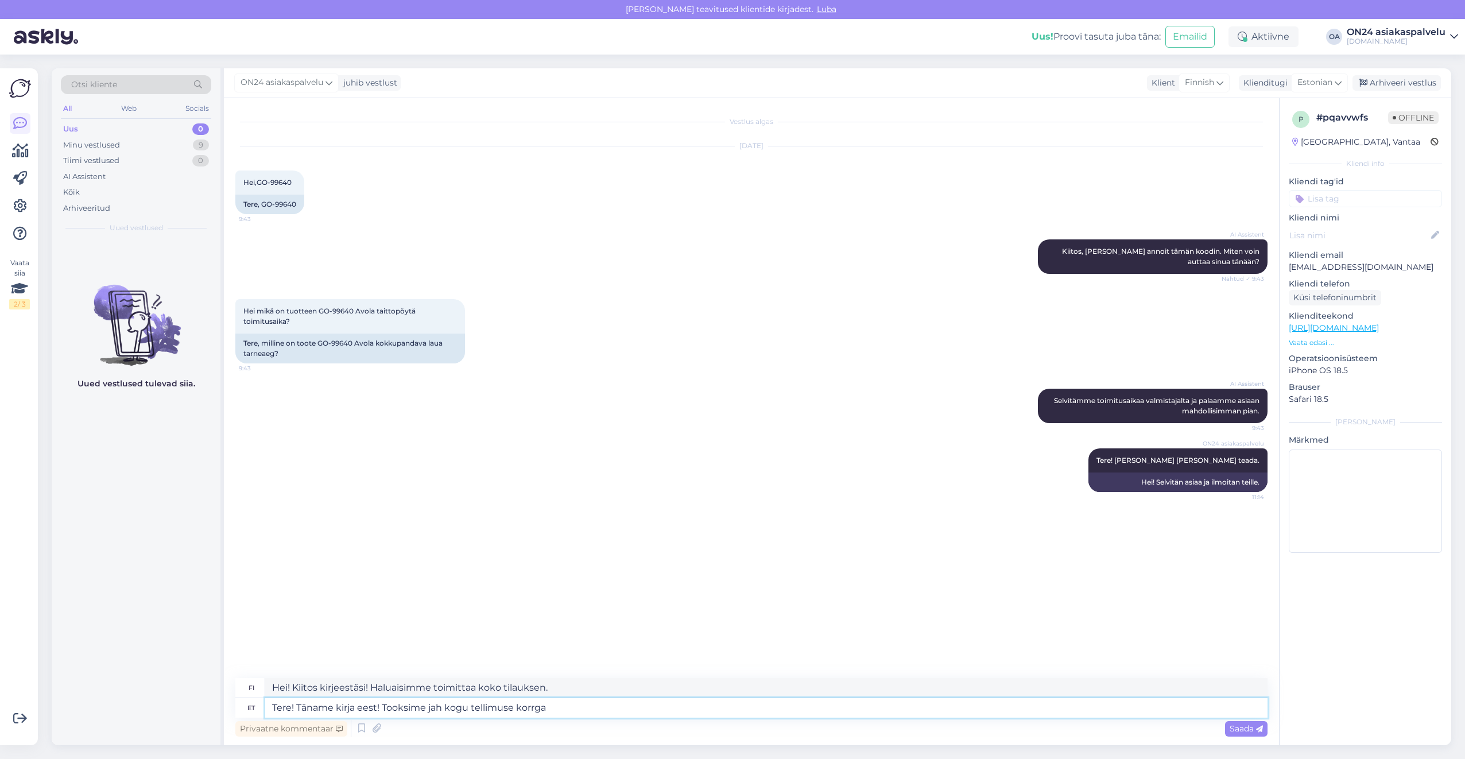
type textarea "Tere! Täname kirja eest! Tooksime jah kogu tellimuse korrga ä"
type textarea "Hei! Kiitos kirjeestäsi! Kyllä, toimitamme koko tilauksen kerralla."
type textarea "Tere! Täname kirja eest! Tooksime jah kogu tellimuse korrga ära"
type textarea "Hei! Kiitos kirjeestäsi! Haluaisimme toimittaa koko tilauksen kerralla."
type textarea "Tere! Täname kirja eest! Tooksime jah kogu tellimuse korrg"
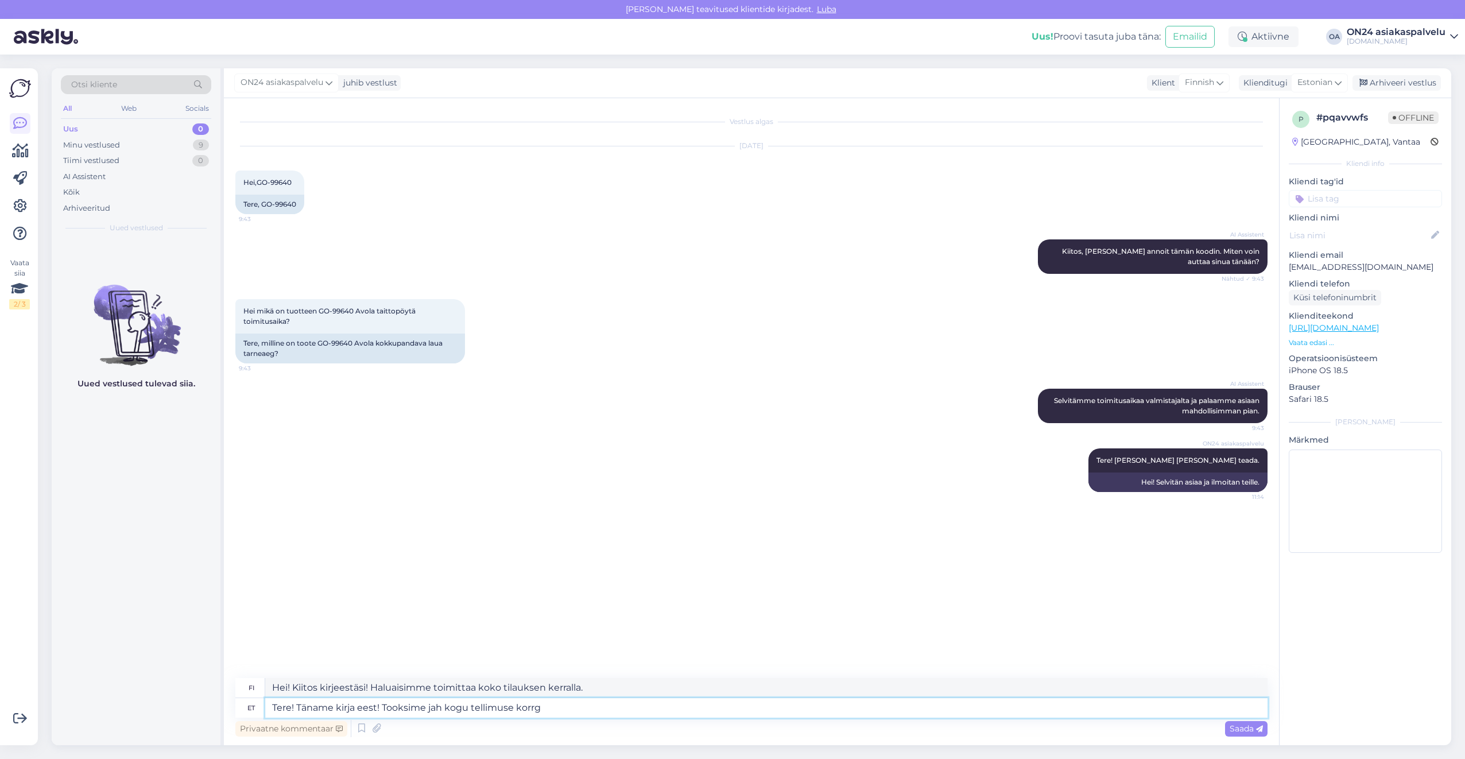
type textarea "Hei! Kiitos kirjeestäsi! Kyllä, toimitamme koko tilauksen kerralla."
type textarea "Tere! Täname kirja eest! Tooksime jah kogu tellimuse korrag"
type textarea "Hei! Kiitos kirjeestäsi! Haluaisimme toimittaa koko tilauksen."
type textarea "Tere! Täname kirja eest! Tooksime jah kogu tellimuse korraga"
type textarea "Hei! Kiitos kirjeestäsi! Haluaisimme toimittaa koko tilauksen kerralla."
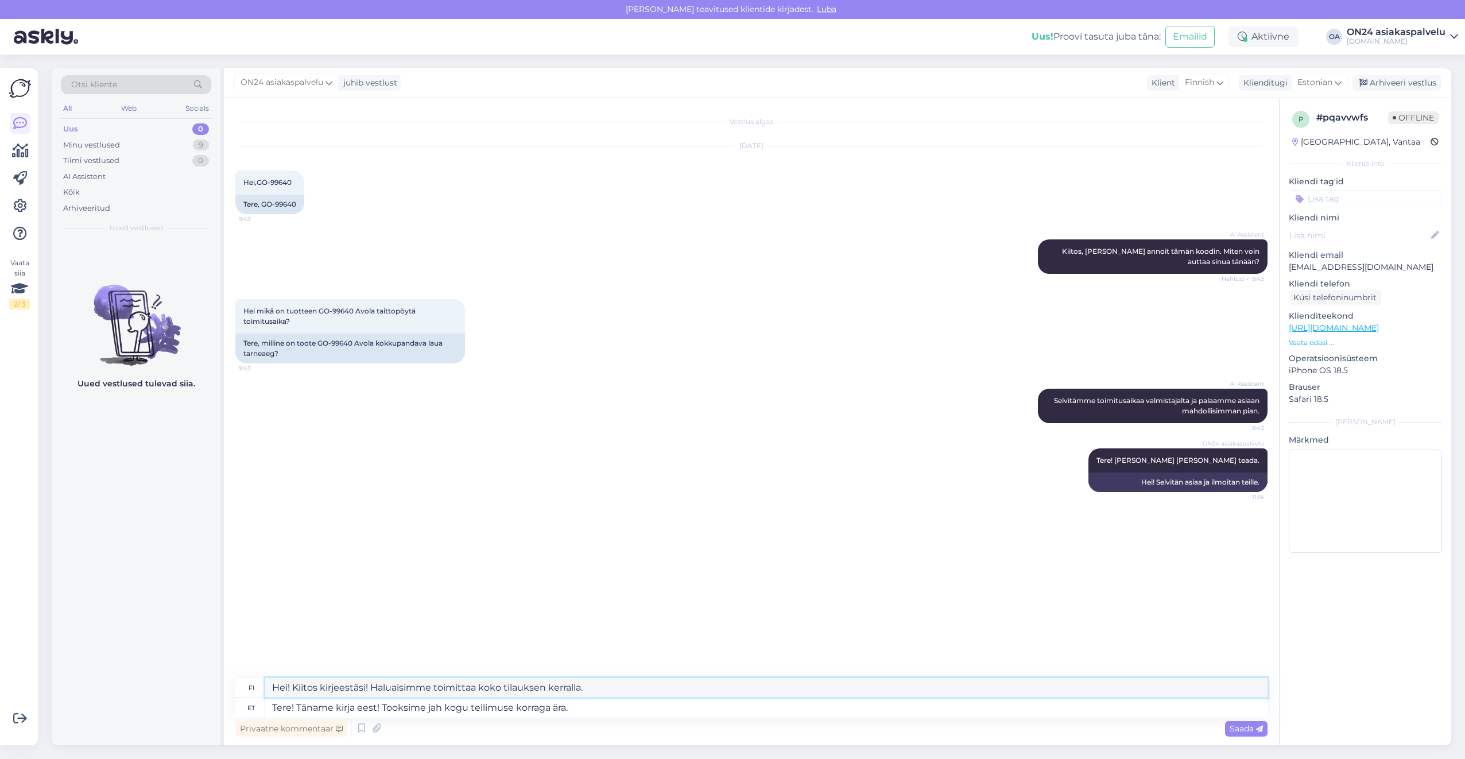
drag, startPoint x: 589, startPoint y: 687, endPoint x: 249, endPoint y: 683, distance: 339.9
click at [249, 683] on div "fi Hei! Kiitos kirjeestäsi! Haluaisimme toimittaa koko tilauksen kerralla." at bounding box center [751, 688] width 1032 height 20
click at [621, 704] on textarea "Tere! Täname kirja eest! Tooksime jah kogu tellimuse korraga ära." at bounding box center [766, 708] width 1002 height 20
drag, startPoint x: 616, startPoint y: 706, endPoint x: 387, endPoint y: 708, distance: 229.1
click at [387, 708] on textarea "Tere! Täname kirja eest! Tooksime jah kogu tellimuse korraga ära." at bounding box center [766, 708] width 1002 height 20
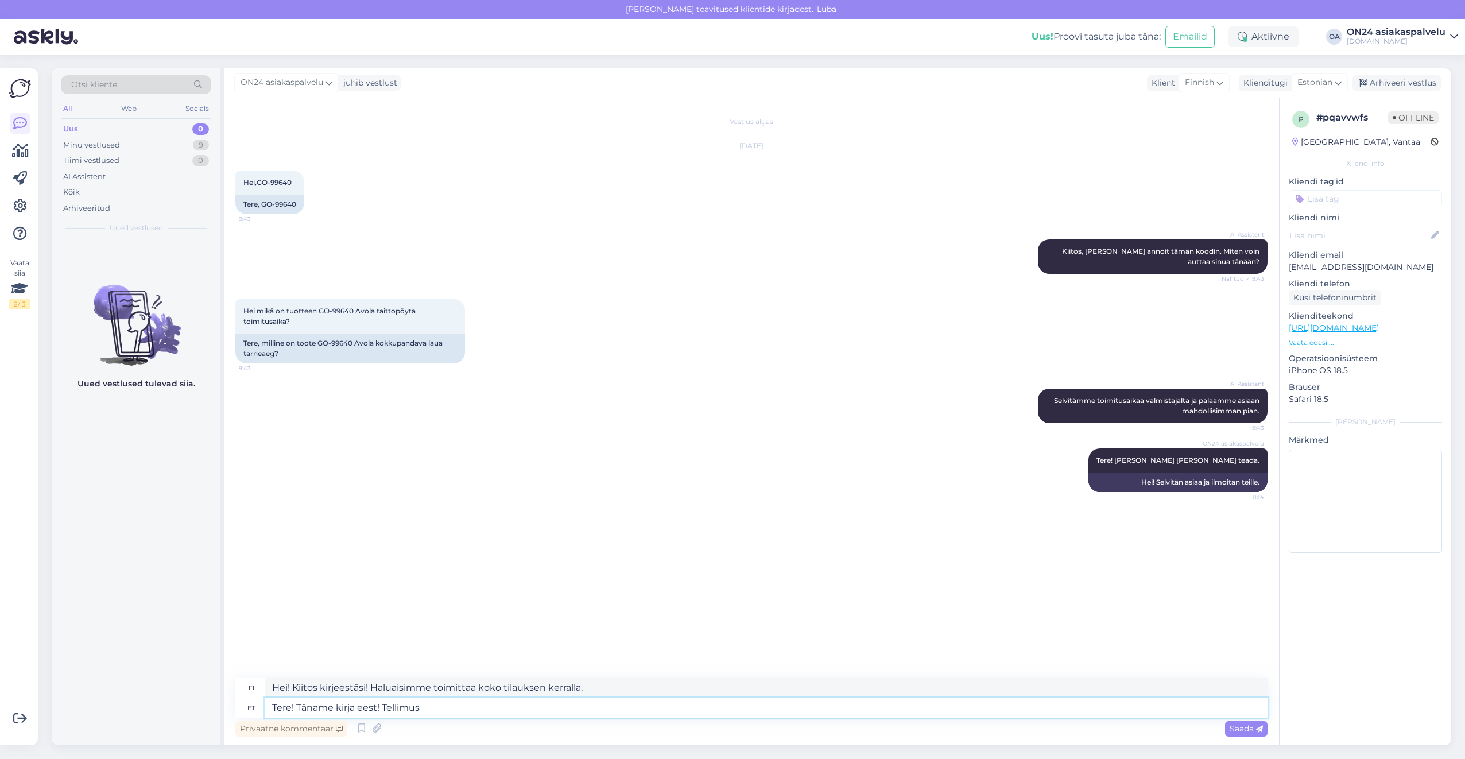
type textarea "Tere! Täname kirja eest! Tellimus t"
type textarea "Hei! Kiitos kirjeestäsi! Tilaus"
type textarea "Tere! Täname kirja eest! Tellimus tühis"
type textarea "Hei! Kiitos viestistäsi! Tilaus peruttu"
type textarea "Tere! Täname kirja eest! Tellimus tühistatud."
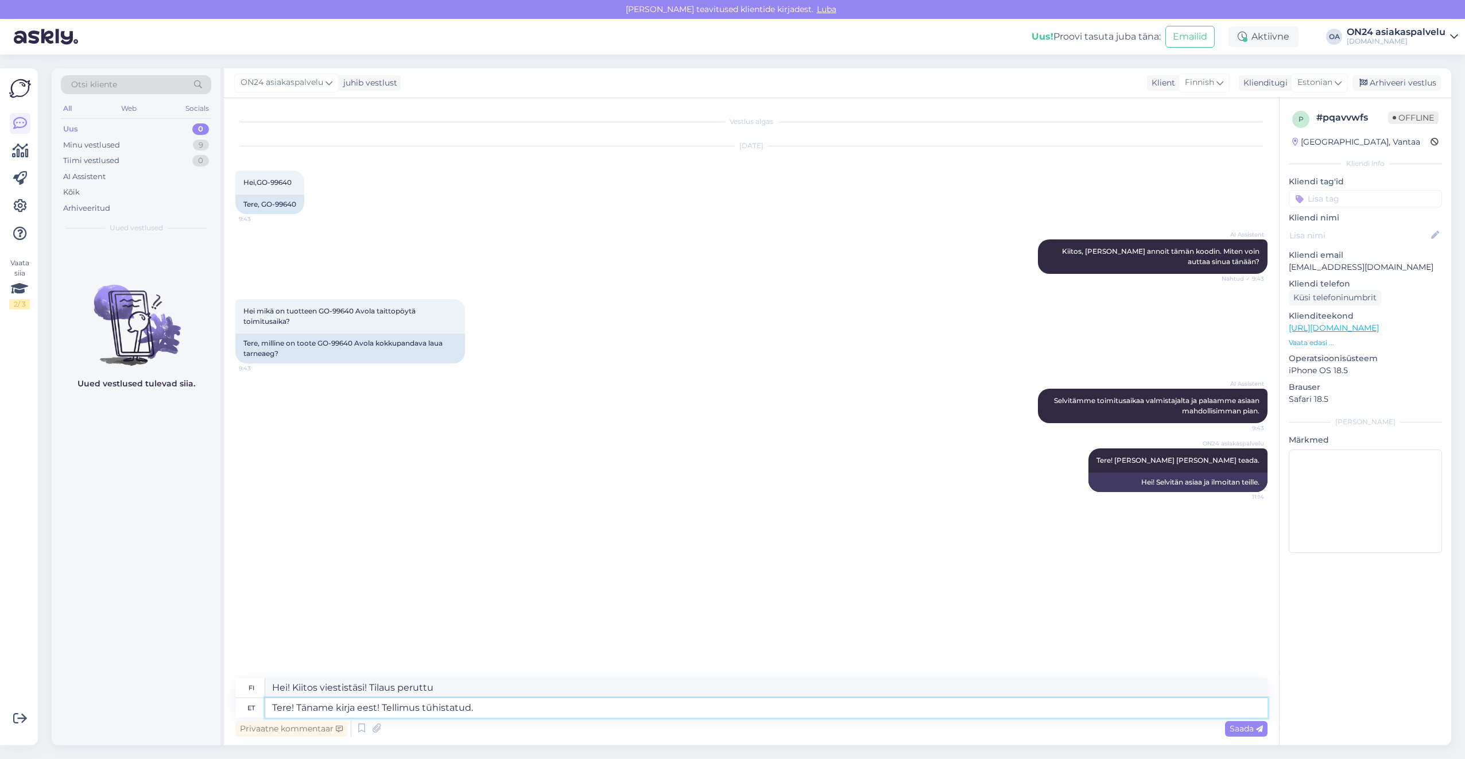
type textarea "Hei! Kiitos kirjeestäsi! Tilaus peruttu."
drag, startPoint x: 471, startPoint y: 707, endPoint x: 299, endPoint y: 711, distance: 172.9
click at [299, 711] on textarea "Tere! Täname kirja eest! Tellimus tühistatud." at bounding box center [766, 708] width 1002 height 20
click at [458, 687] on textarea "Hei! Kiitos kirjeestäsi! Tilaus peruttu." at bounding box center [766, 688] width 1002 height 20
drag, startPoint x: 466, startPoint y: 688, endPoint x: 295, endPoint y: 688, distance: 171.1
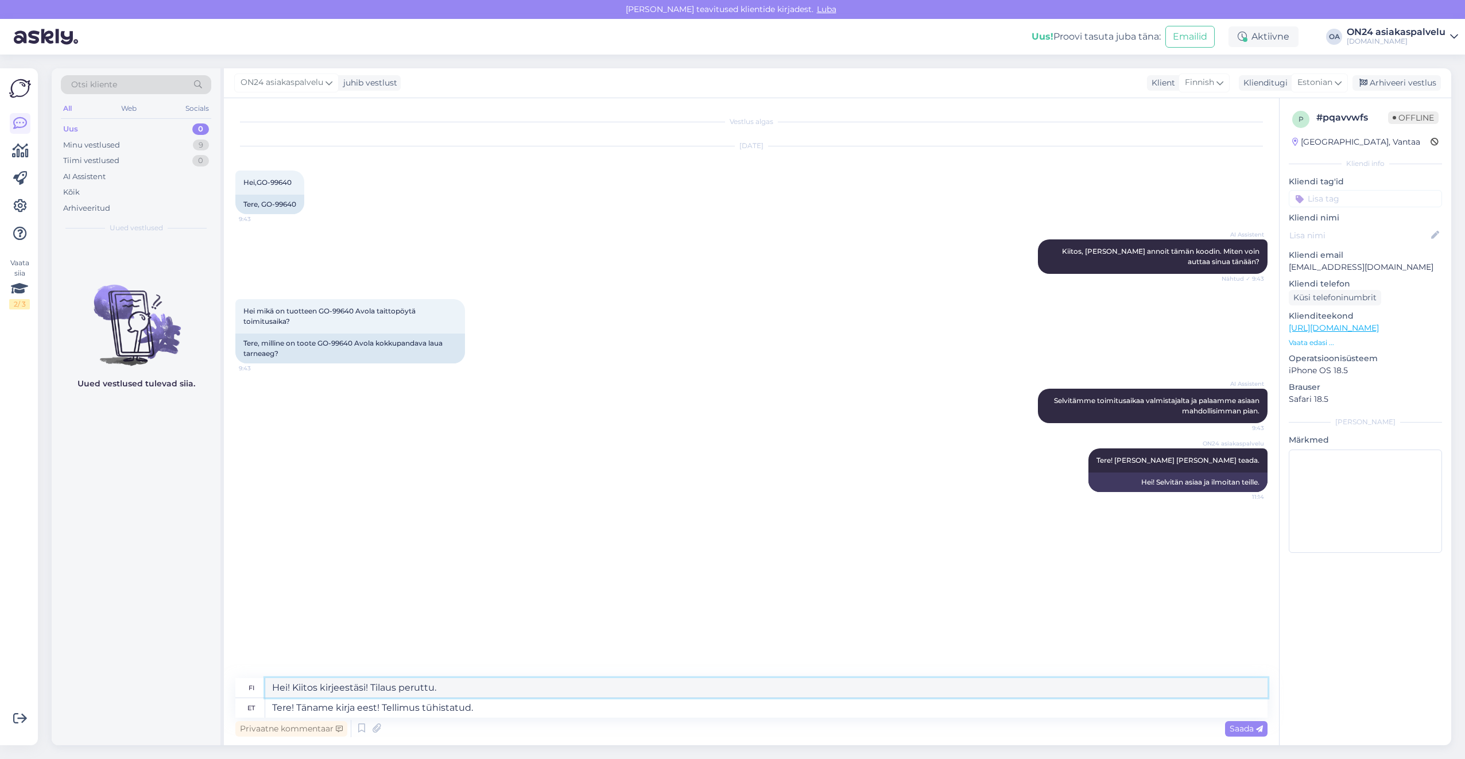
click at [295, 688] on textarea "Hei! Kiitos kirjeestäsi! Tilaus peruttu." at bounding box center [766, 688] width 1002 height 20
click at [499, 706] on textarea "Tere! Täname kirja eest! Tellimus tühistatud." at bounding box center [766, 708] width 1002 height 20
drag, startPoint x: 465, startPoint y: 687, endPoint x: 293, endPoint y: 684, distance: 171.7
click at [293, 684] on textarea "Hei! Kiitos kirjeestäsi! Tilaus peruttu." at bounding box center [766, 688] width 1002 height 20
click at [527, 704] on textarea "Tere! Täname kirja eest! Tellimus tühistatud." at bounding box center [766, 708] width 1002 height 20
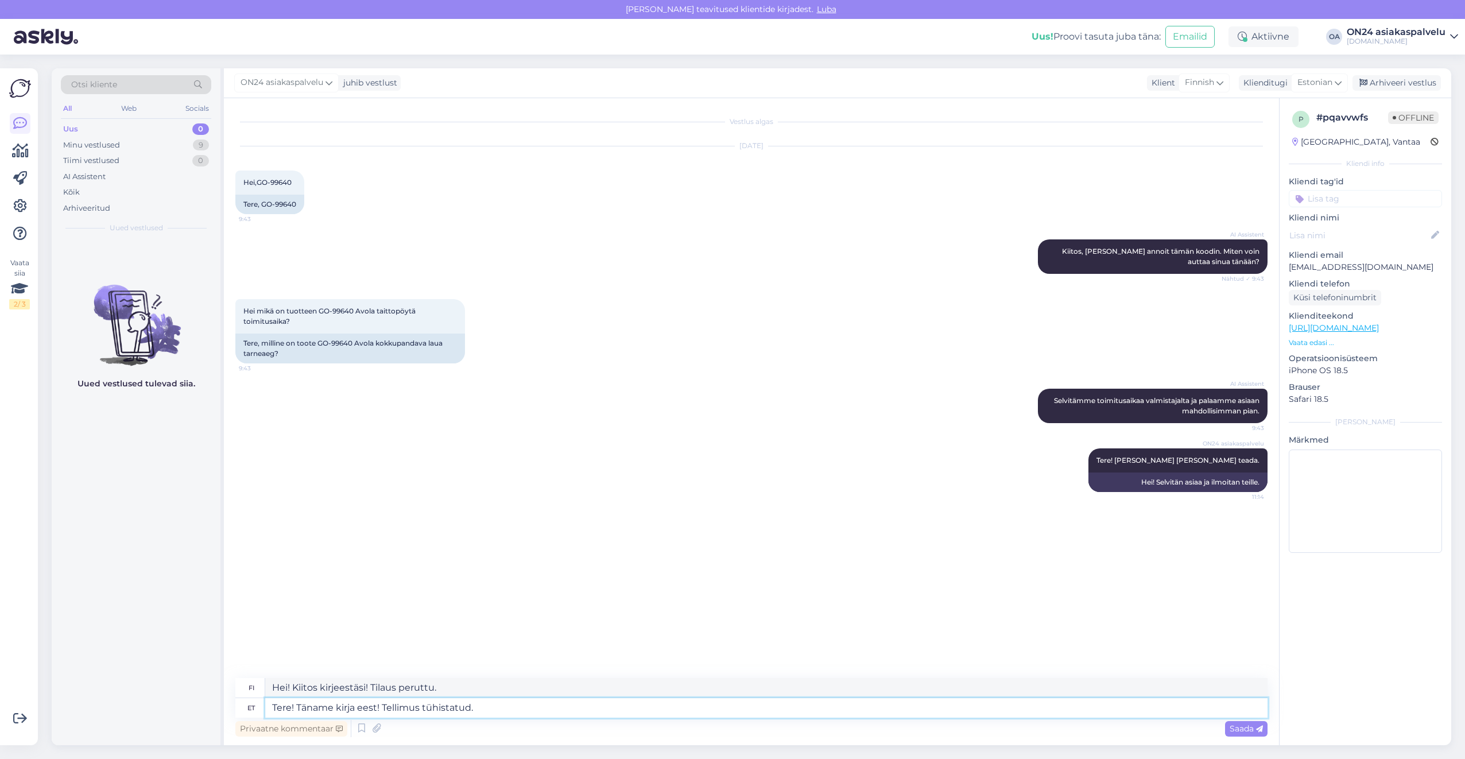
drag, startPoint x: 498, startPoint y: 704, endPoint x: 382, endPoint y: 703, distance: 116.5
click at [382, 703] on textarea "Tere! Täname kirja eest! Tellimus tühistatud." at bounding box center [766, 708] width 1002 height 20
type textarea "Tere! Täname kirja eest! Tagasimakse te"
type textarea "Hei! Kiitos kirjeestäsi! Hyvitys"
type textarea "Tere! Täname kirja eest! Tagasimakse tehti"
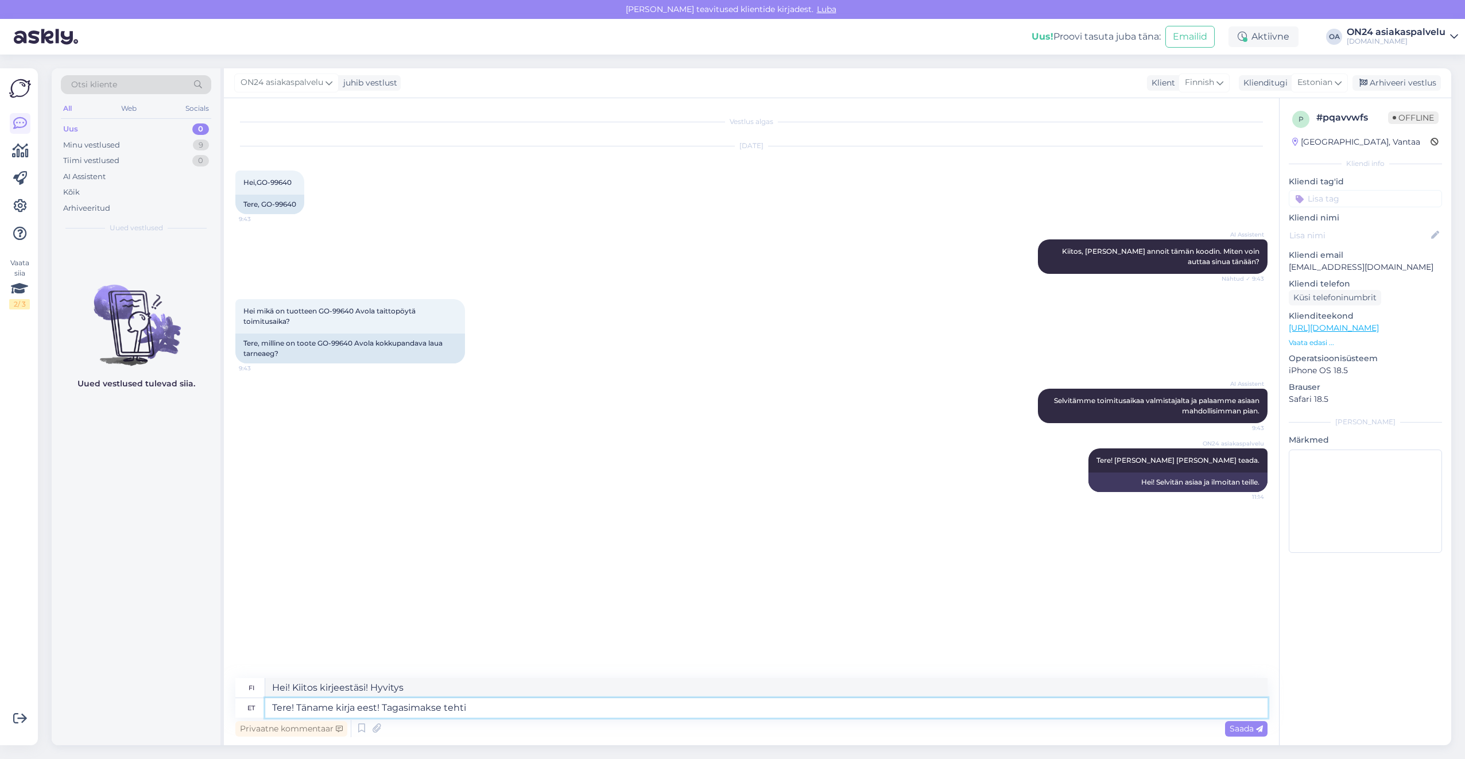
type textarea "Hei! Kiitos kirjeestäsi! Hyvitys on suoritettu."
type textarea "Tere! Täname kirja eest! Tagasimakse tehti krediitkaardile"
type textarea "Hei! Kiitos kirjeestäsi! Hyvitys tehtiin luottokortillesi"
type textarea "Tere! Täname kirja eest! Tagasimakse tehti krediitkaardile."
type textarea "Hei! Kiitos kirjeestäsi! Hyvitys tehtiin luottokortillesi."
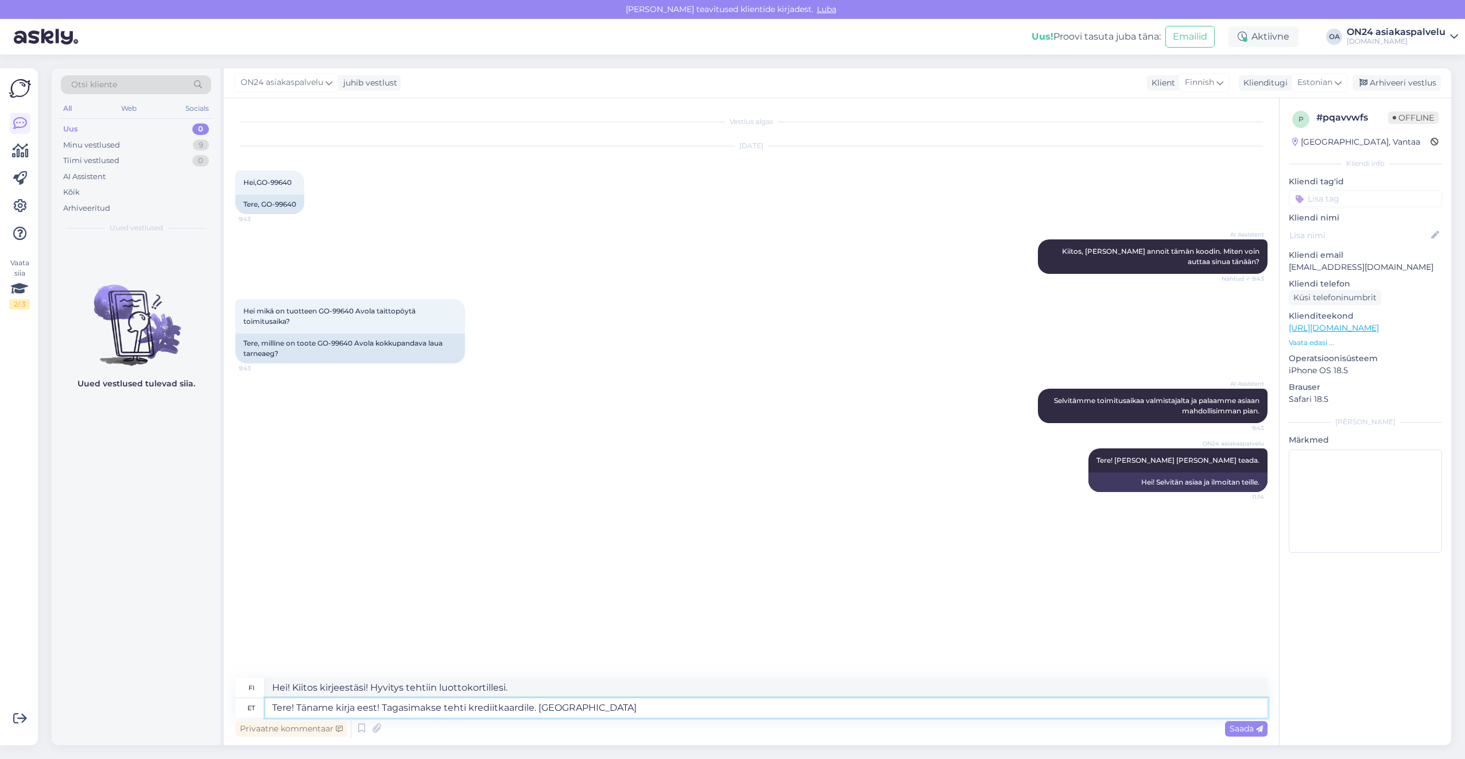
type textarea "Tere! Täname kirja eest! Tagasimakse tehti krediitkaardile. [GEOGRAPHIC_DATA]"
type textarea "Hei! Kiitos kirjeestäsi! Hyvitys tehtiin luottokortillesi. Tällä"
type textarea "Tere! Täname kirja eest! Tagasimakse tehti krediitkaardile. Sellega võib a"
type textarea "Hei! Kiitos kirjeestäsi! Hyvitys tehtiin luottokortillesi. Tätä voidaan käyttää"
type textarea "Tere! Täname kirja eest! Tagasimakse tehti krediitkaardile. Sellega võib aega m"
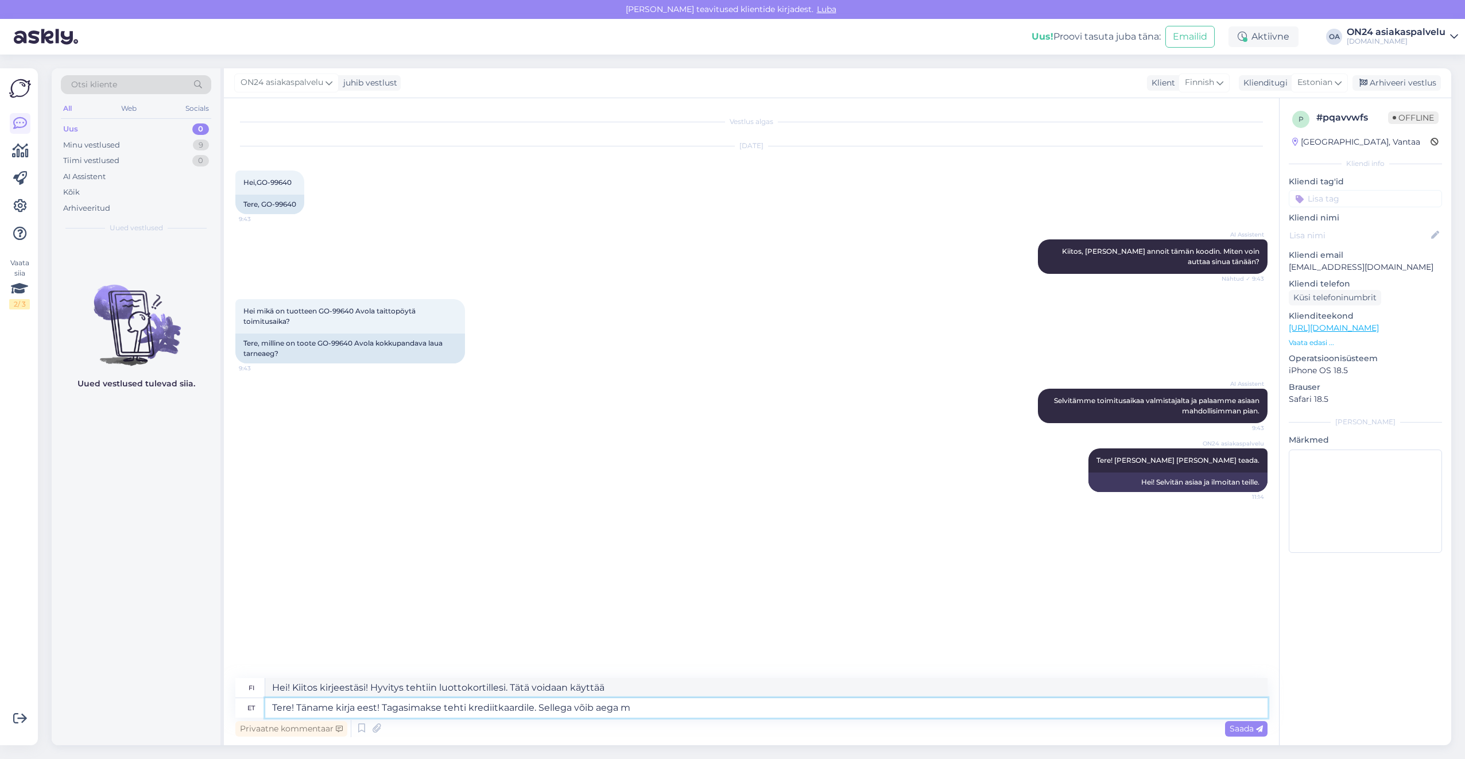
type textarea "Hei! Kiitos kirjeestäsi! Hyvitys on tehty luottokortillesi. Tämä voi kestää jon…"
drag, startPoint x: 664, startPoint y: 688, endPoint x: 295, endPoint y: 702, distance: 369.4
click at [295, 702] on div "fi Hei! Kiitos kirjeestäsi! Hyvitys on tehty luottokortillesi. Tämä voi kestää …" at bounding box center [751, 698] width 1032 height 40
click at [673, 712] on textarea "Tere! Täname kirja eest! Tagasimakse tehti krediitkaardile. Sellega võib aega m…" at bounding box center [766, 708] width 1002 height 20
drag, startPoint x: 675, startPoint y: 710, endPoint x: 389, endPoint y: 709, distance: 286.5
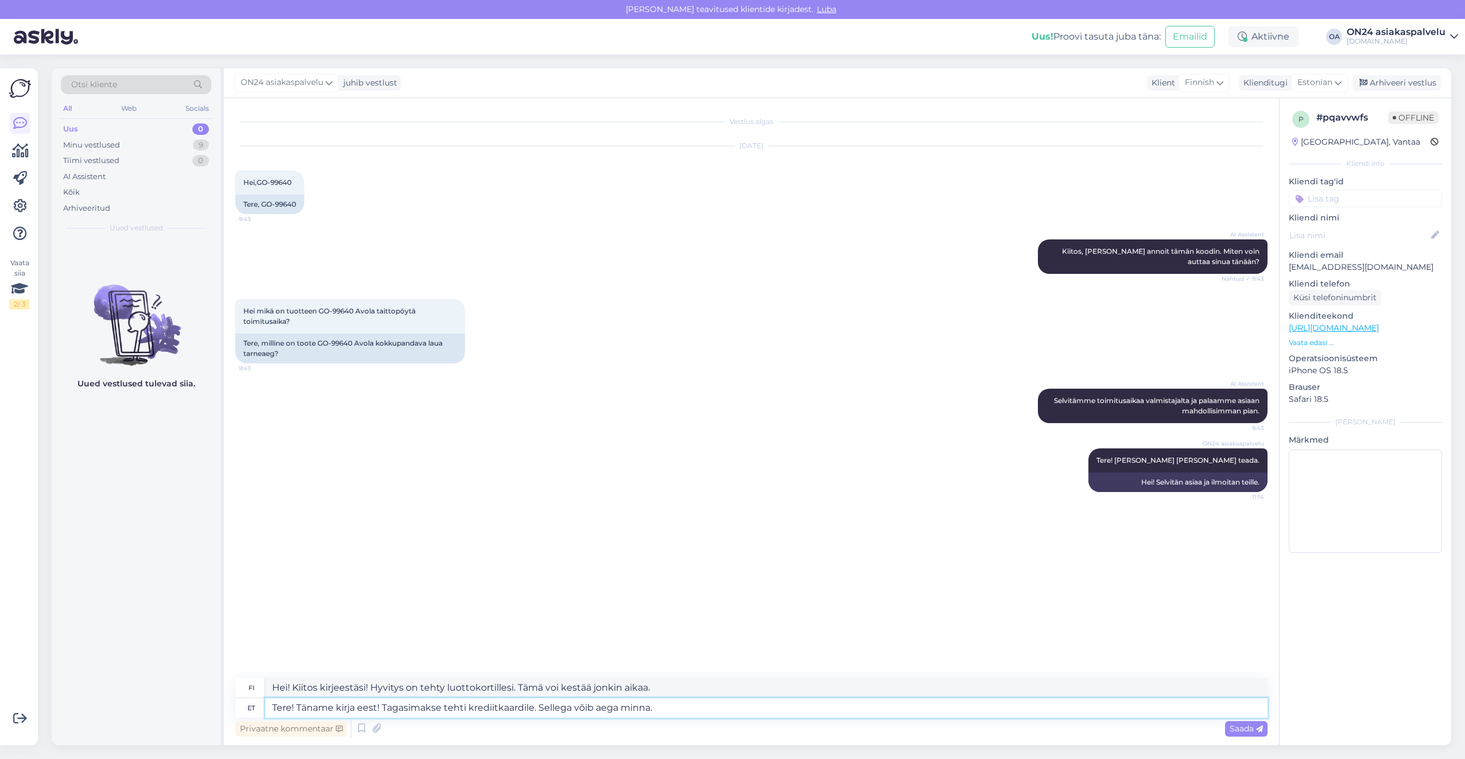
click at [389, 709] on textarea "Tere! Täname kirja eest! Tagasimakse tehti krediitkaardile. Sellega võib aega m…" at bounding box center [766, 708] width 1002 height 20
type textarea "Tere! Täname kirja eest! Tellimused ja"
type textarea "Hei! Kiitos kirjeestäsi! Tilaukset"
type textarea "Tere! Täname kirja eest! Tellimused ja [PERSON_NAME]"
type textarea "Hei! Kiitos kirjeestäsi! Tilaukset ja"
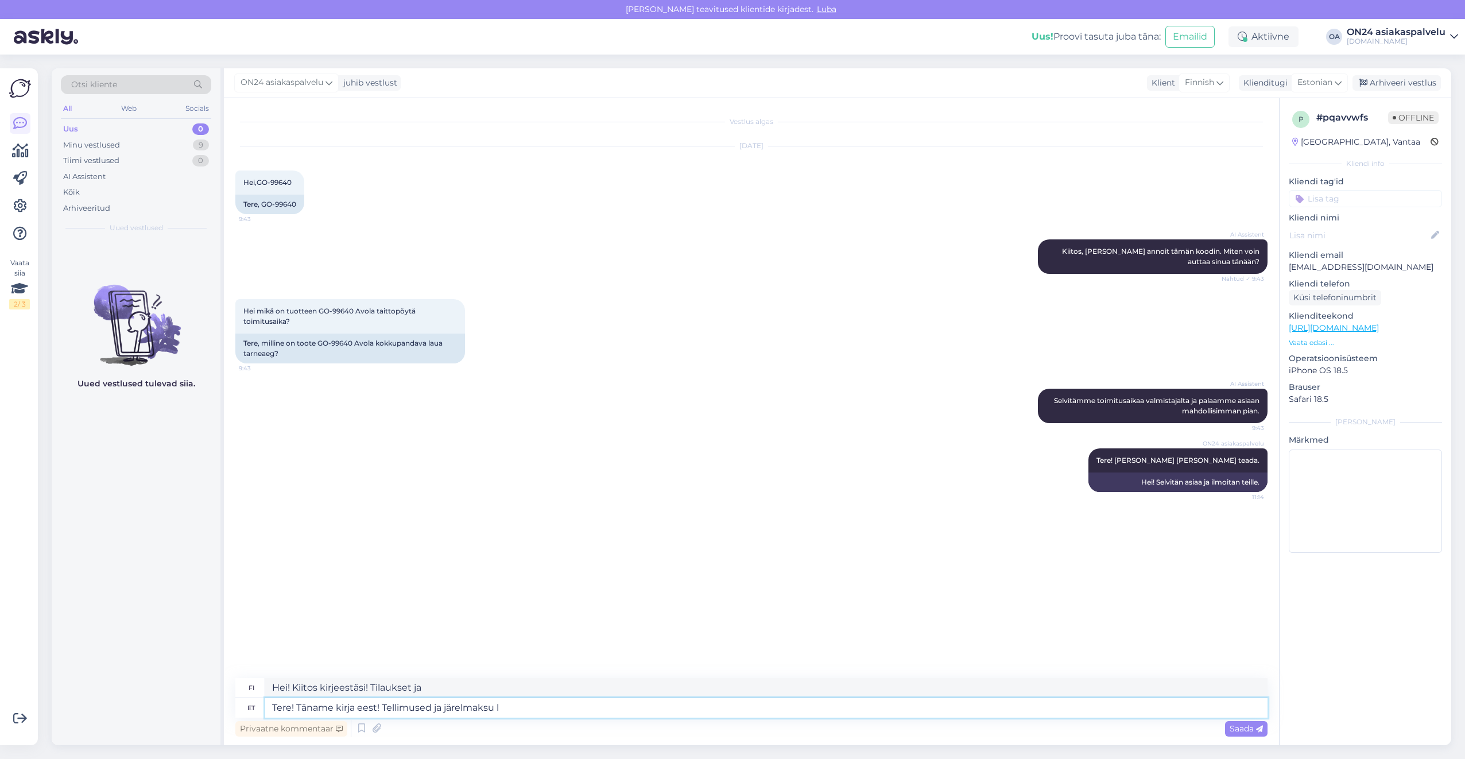
type textarea "Tere! Täname kirja eest! Tellimused ja järelmaksu le"
type textarea "Hei! Kiitos kirjeestäsi! Tilaukset ja osamaksut"
type textarea "Tere! Täname kirja eest! Tellimused ja järelmaksu lepingud"
type textarea "Hei! Kiitos kirjeestäsi! Tilaukset ja osamaksusopimukset"
type textarea "Tere! Täname kirja eest! Tellimused ja järelmaksu lepingud tühis"
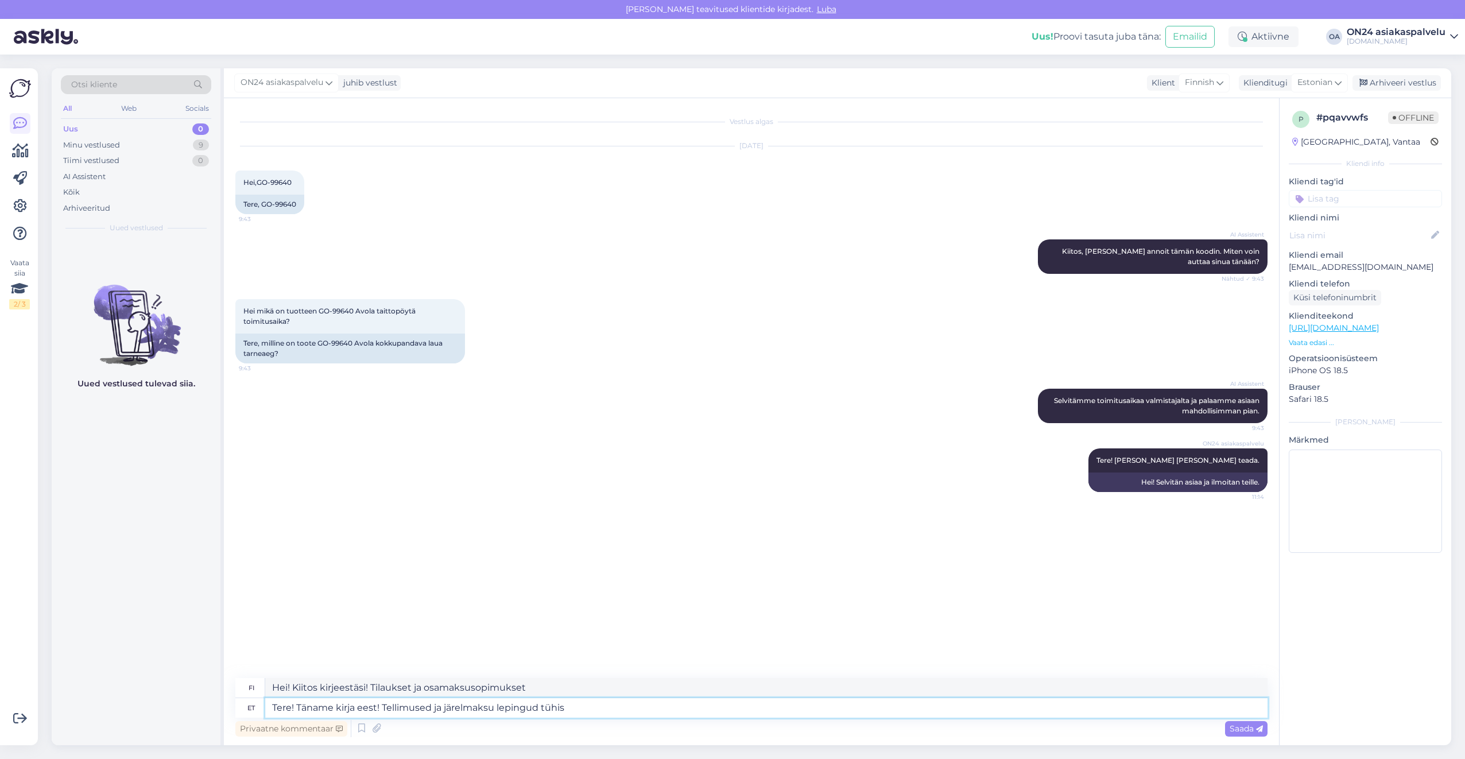
type textarea "Hei! Kiitos kirjeestäsi! Tilaukset ja osamaksusopimukset ovat nyt suljettu."
type textarea "Tere! Täname kirja eest! Tellimused ja järelmaksu lepingud tühistatud."
type textarea "Hei! Kiitos kirjeestäsi! Tilaukset ja osamaksusopimukset on peruttu."
type textarea "Tere! Täname kirja eest! Tellimused ja järelmaksu lepingud tühistatud."
click at [606, 690] on textarea "Hei! Kiitos kirjeestäsi! Tilaukset ja osamaksusopimukset on peruttu." at bounding box center [766, 688] width 1002 height 20
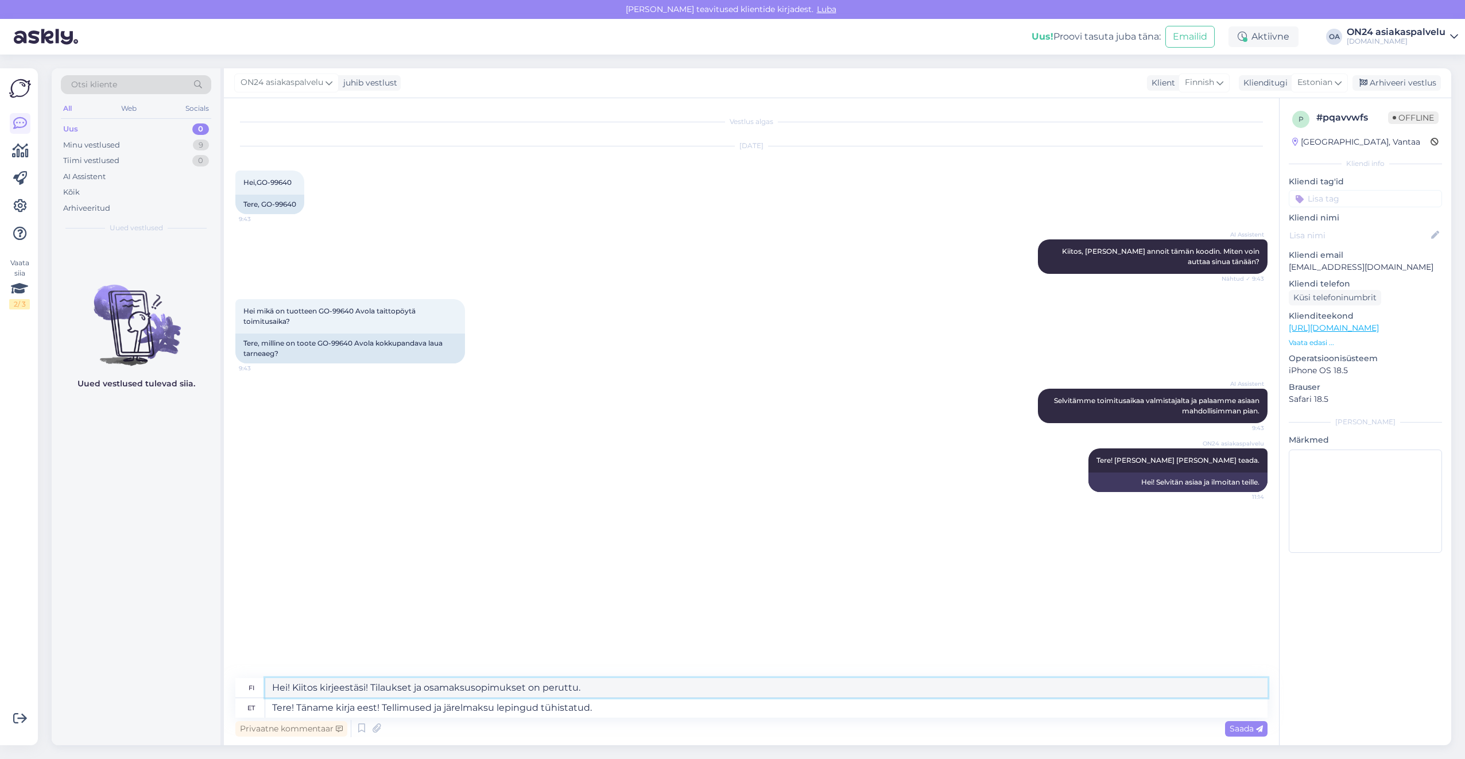
drag, startPoint x: 606, startPoint y: 683, endPoint x: 293, endPoint y: 694, distance: 312.5
click at [293, 694] on textarea "Hei! Kiitos kirjeestäsi! Tilaukset ja osamaksusopimukset on peruttu." at bounding box center [766, 688] width 1002 height 20
